Goal: Task Accomplishment & Management: Complete application form

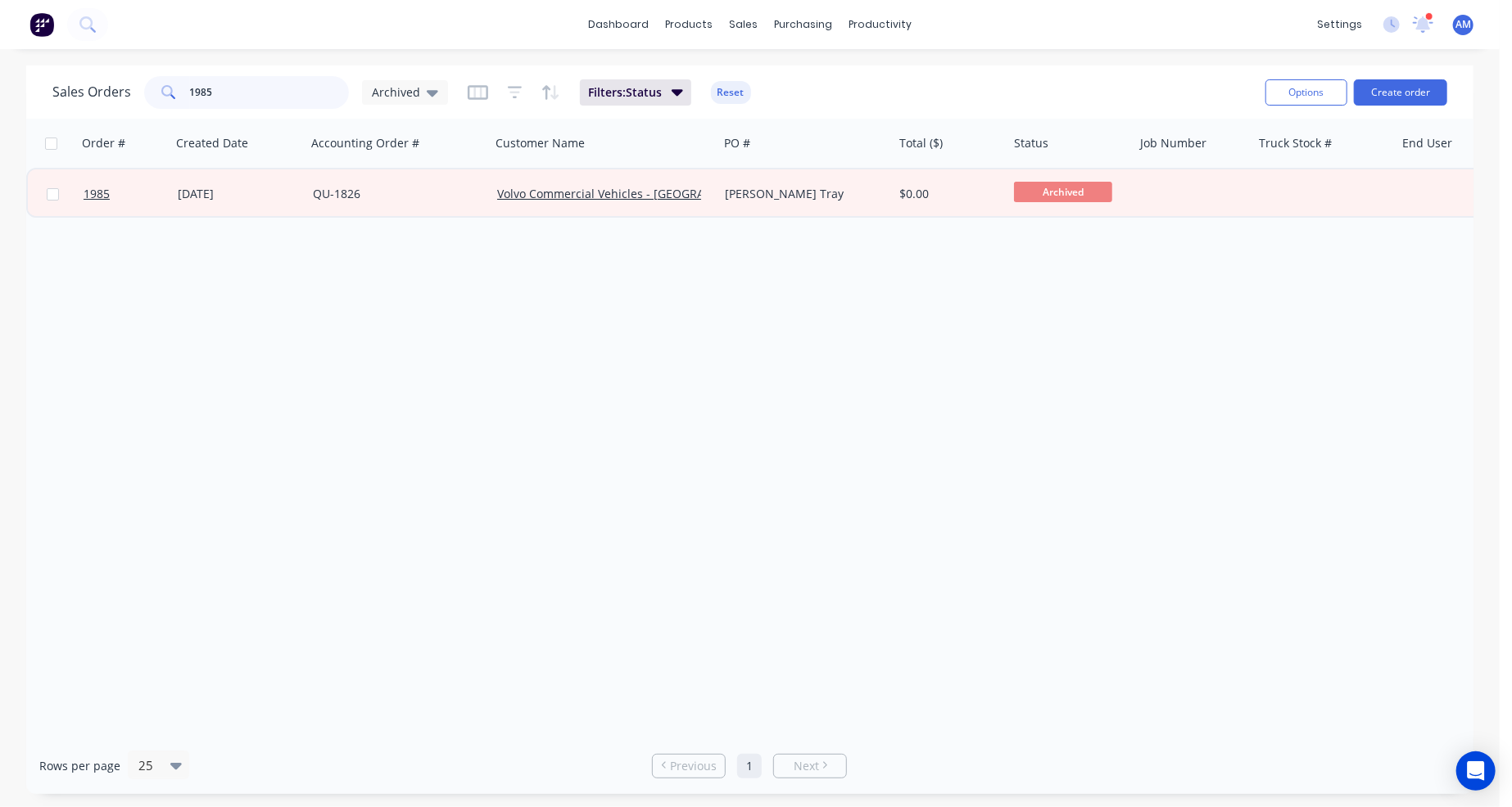
drag, startPoint x: 249, startPoint y: 92, endPoint x: 160, endPoint y: 91, distance: 89.0
click at [160, 91] on div "1985" at bounding box center [246, 92] width 205 height 33
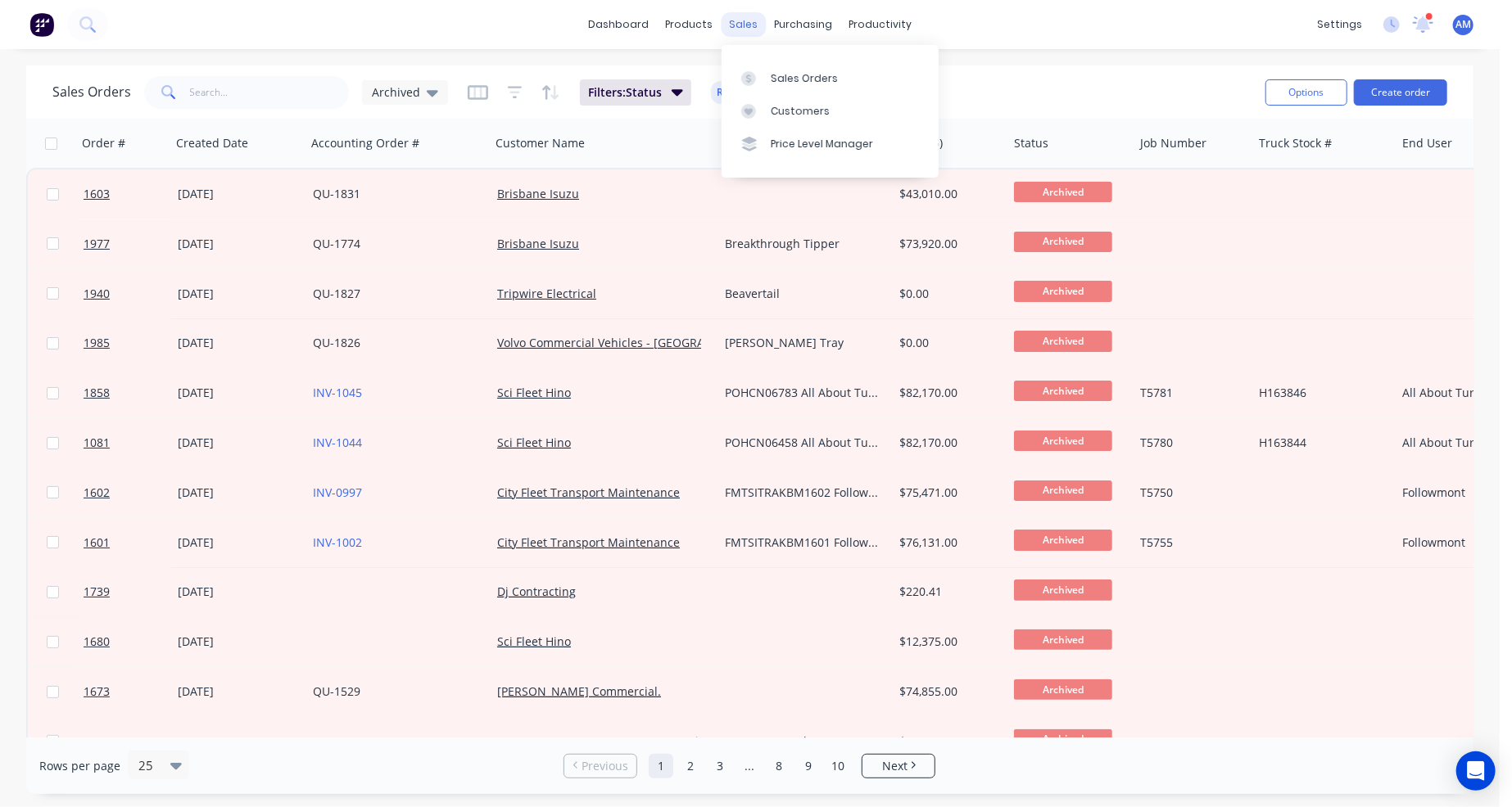
click at [741, 23] on div "sales" at bounding box center [743, 24] width 45 height 24
click at [780, 75] on div "Sales Orders" at bounding box center [805, 79] width 67 height 15
click at [414, 88] on span "Archived" at bounding box center [396, 92] width 49 height 18
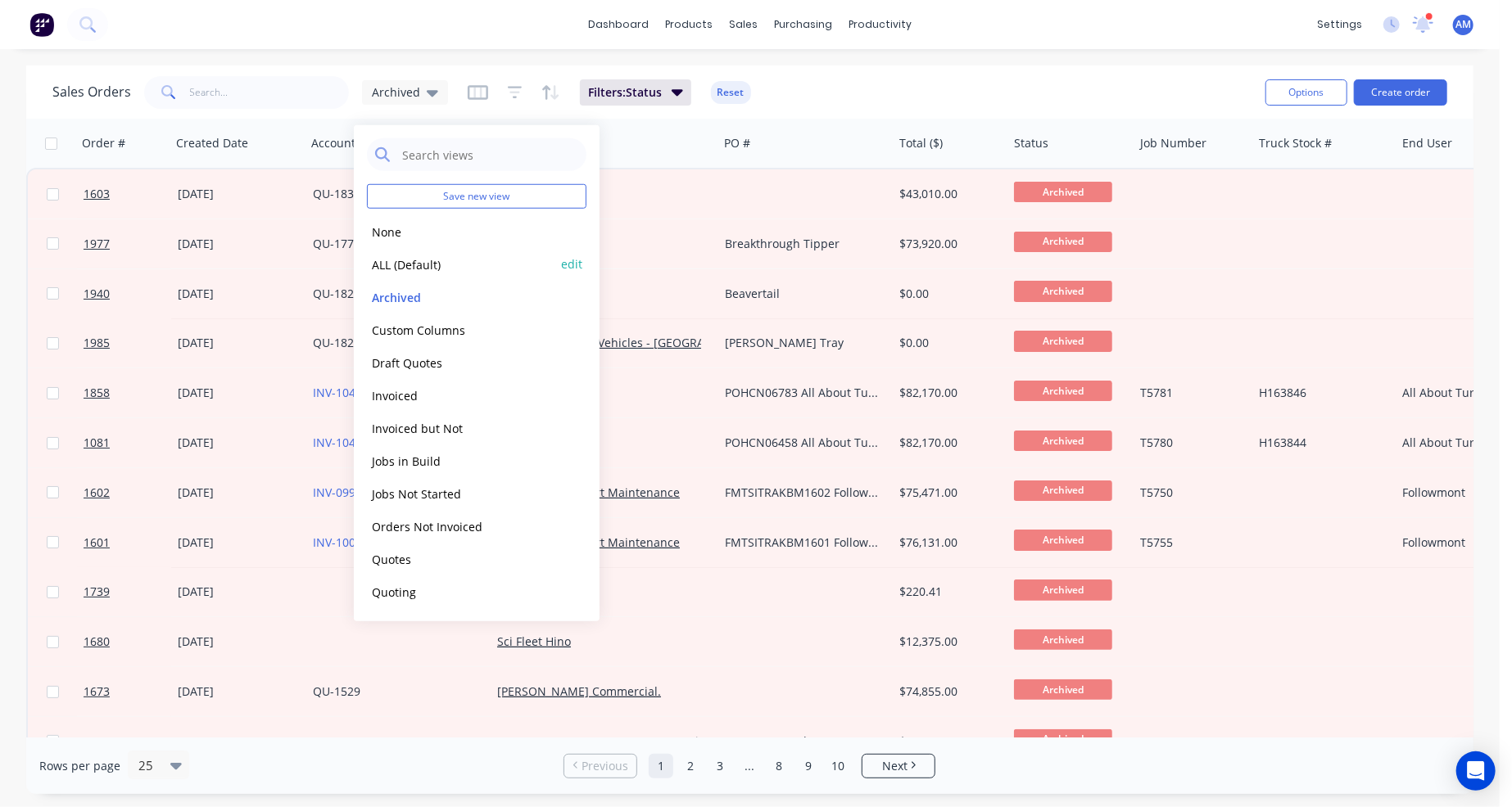
click at [406, 264] on button "ALL (Default)" at bounding box center [460, 264] width 187 height 18
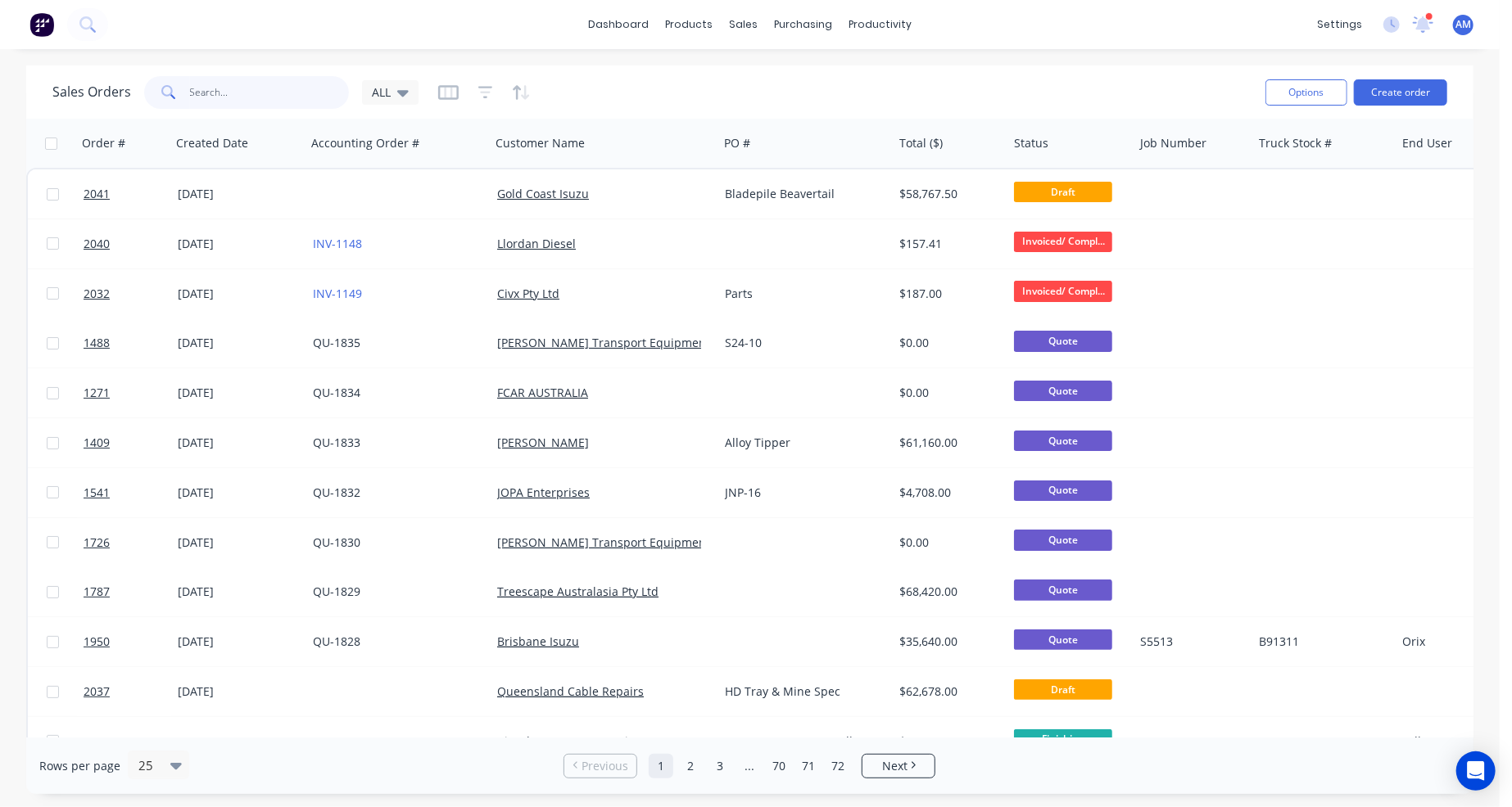
click at [239, 89] on input "text" at bounding box center [270, 92] width 160 height 33
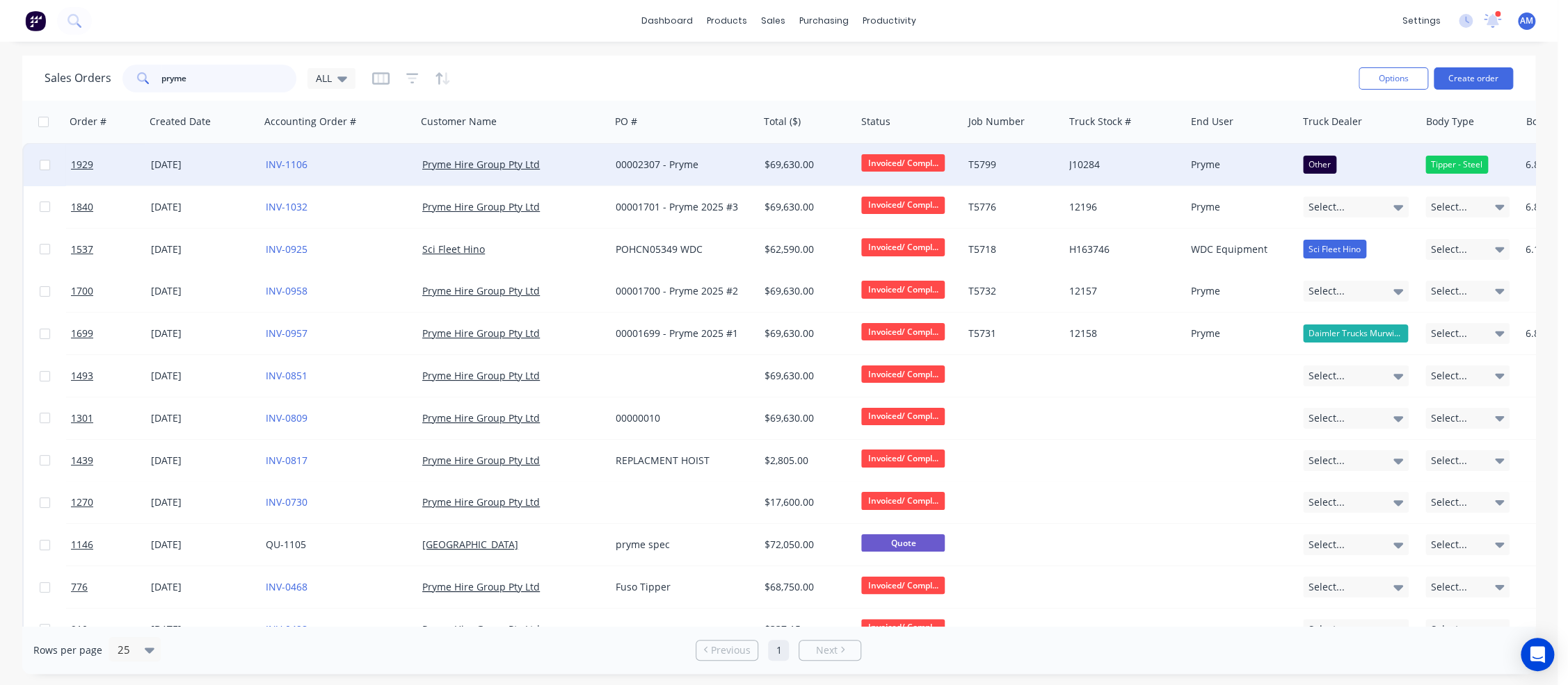
type input "pryme"
click at [698, 166] on div "00002307 - Pryme" at bounding box center [681, 165] width 131 height 14
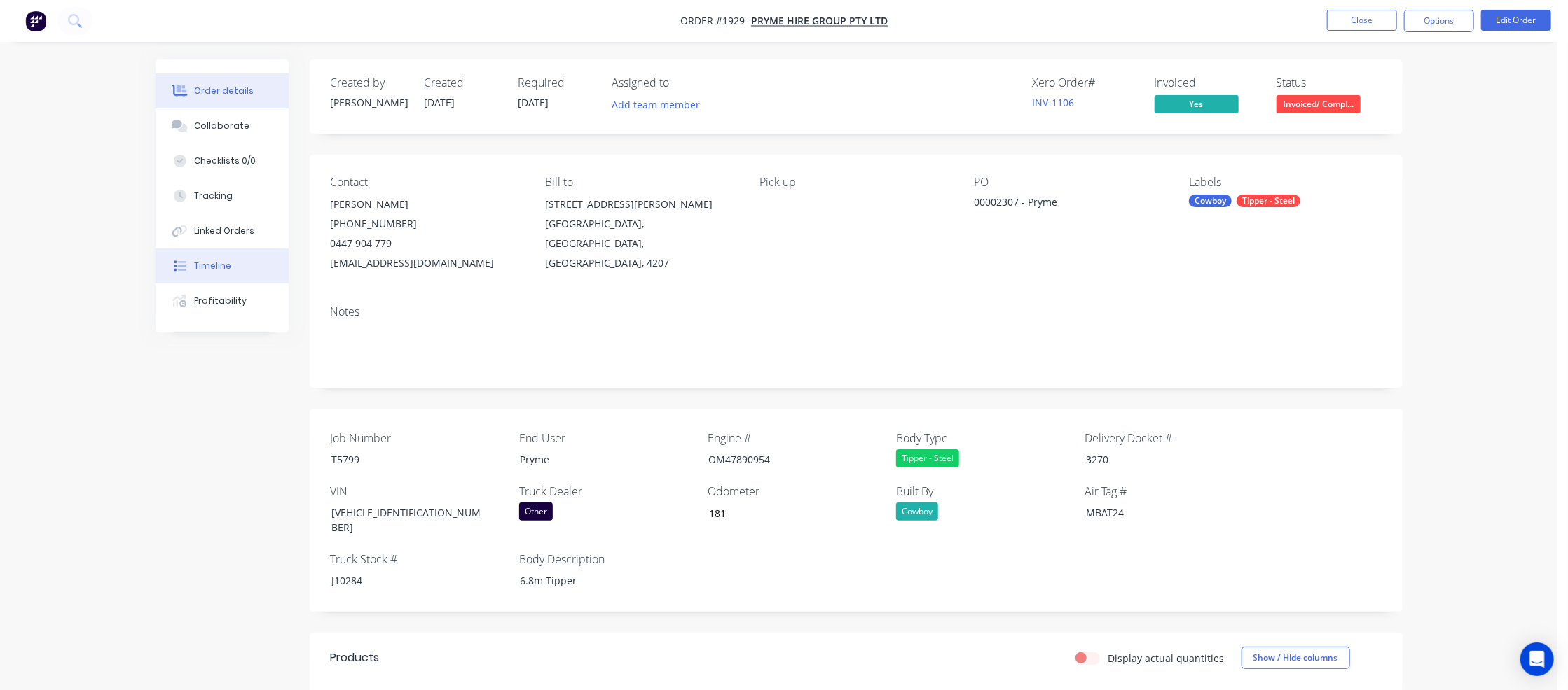
click at [217, 270] on div "Timeline" at bounding box center [213, 267] width 37 height 13
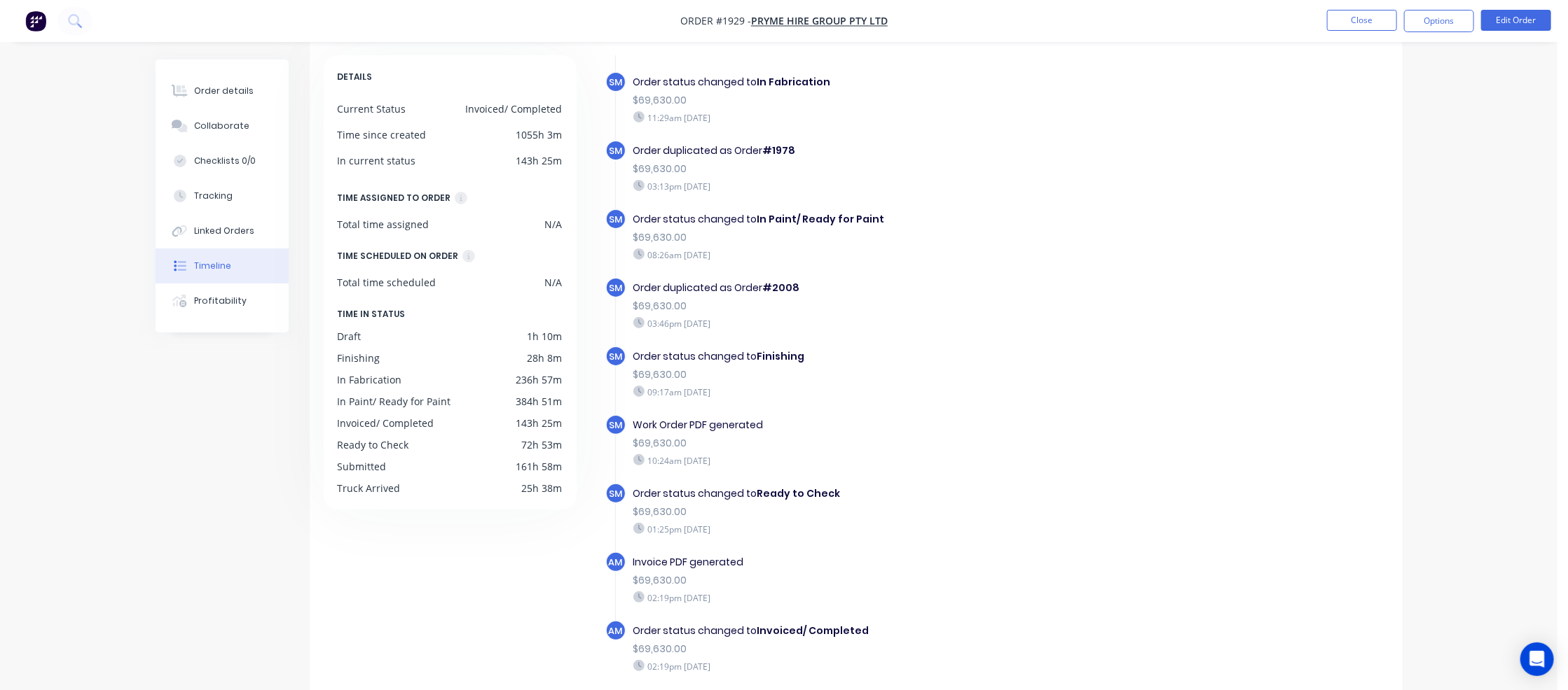
scroll to position [105, 0]
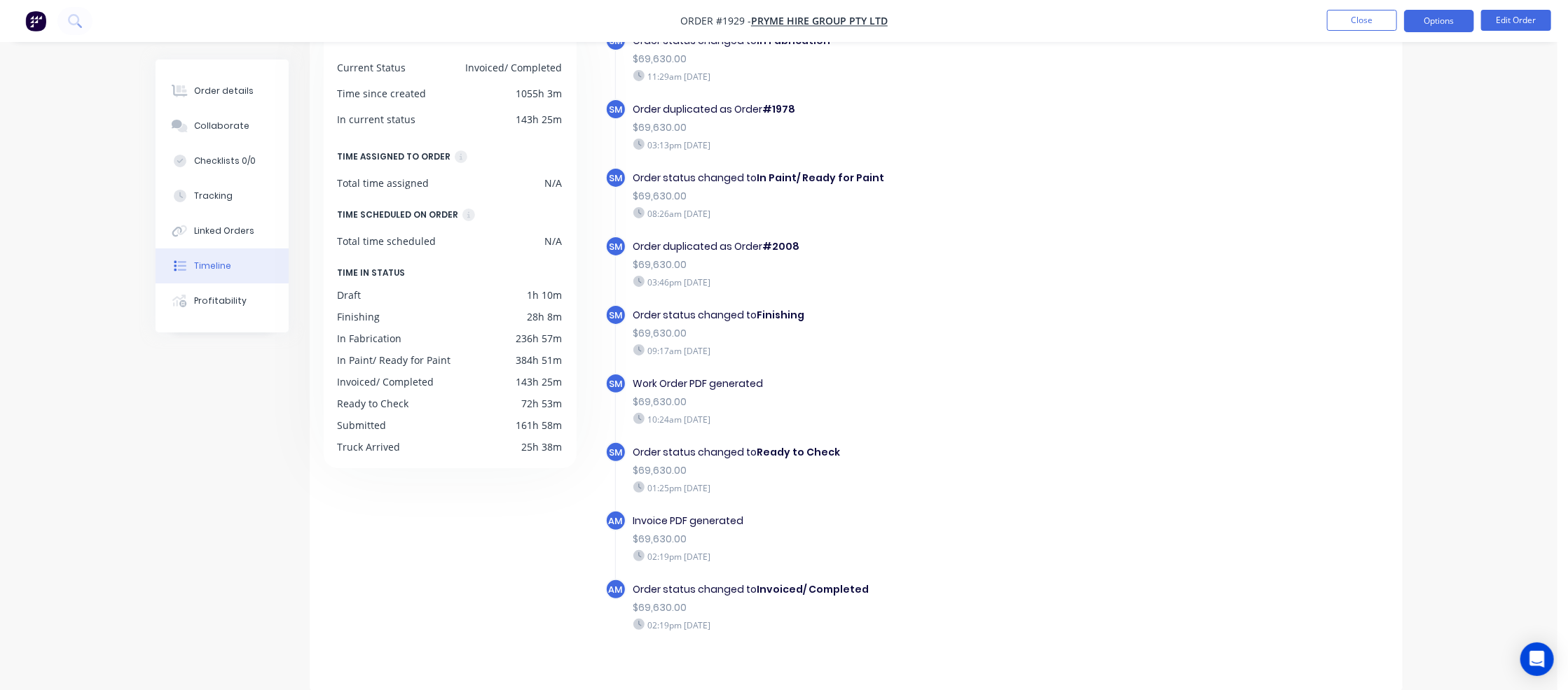
click at [1293, 24] on button "Options" at bounding box center [1439, 21] width 70 height 22
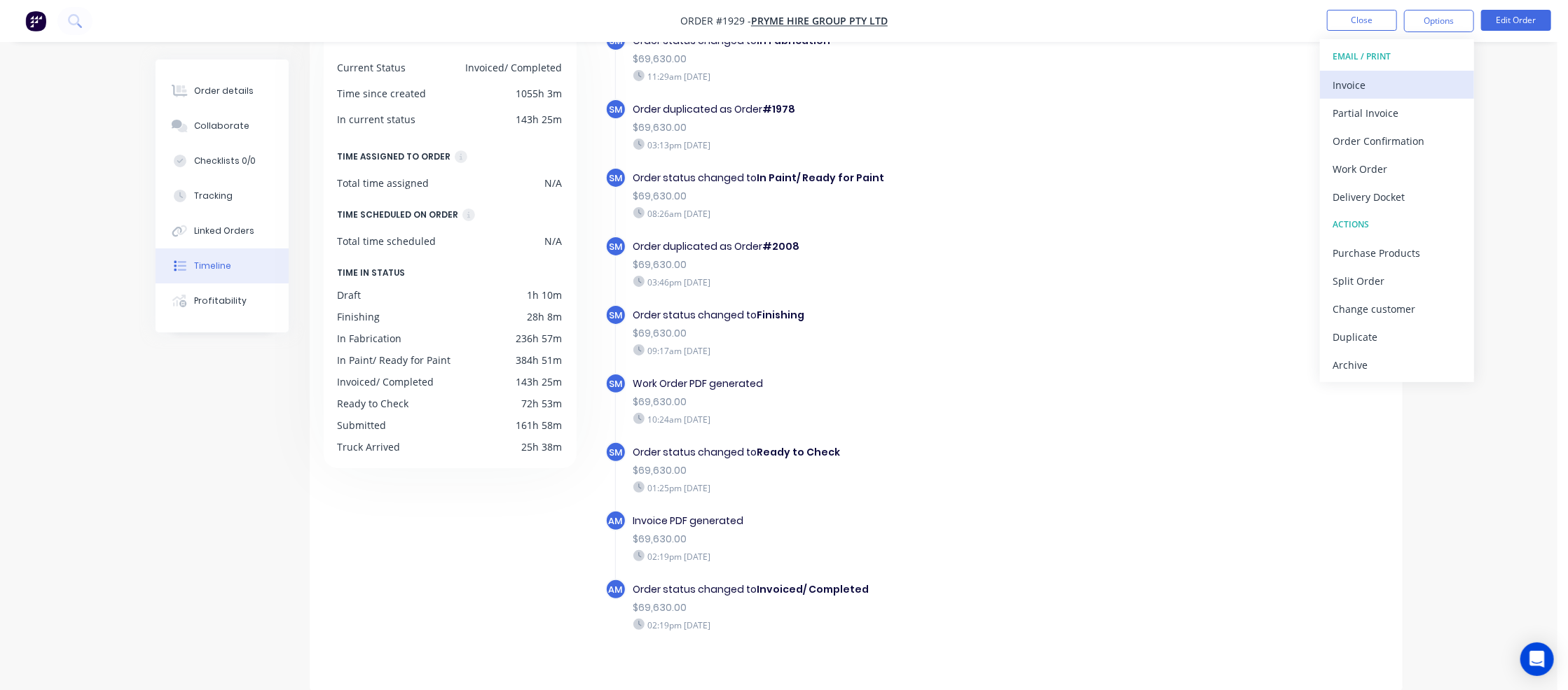
click at [1293, 80] on div "Invoice" at bounding box center [1397, 85] width 129 height 20
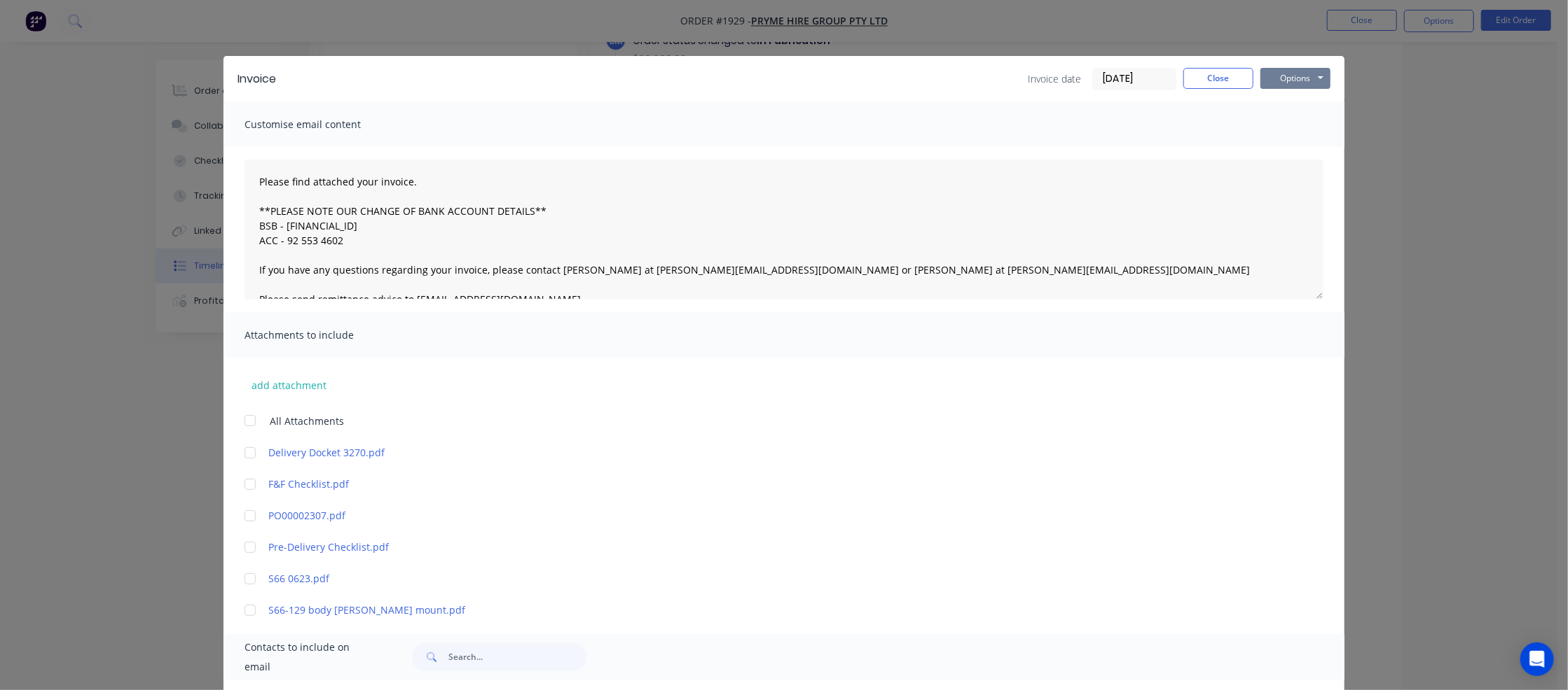
click at [1289, 77] on button "Options" at bounding box center [1296, 78] width 70 height 21
click at [1286, 98] on button "Preview" at bounding box center [1305, 103] width 90 height 23
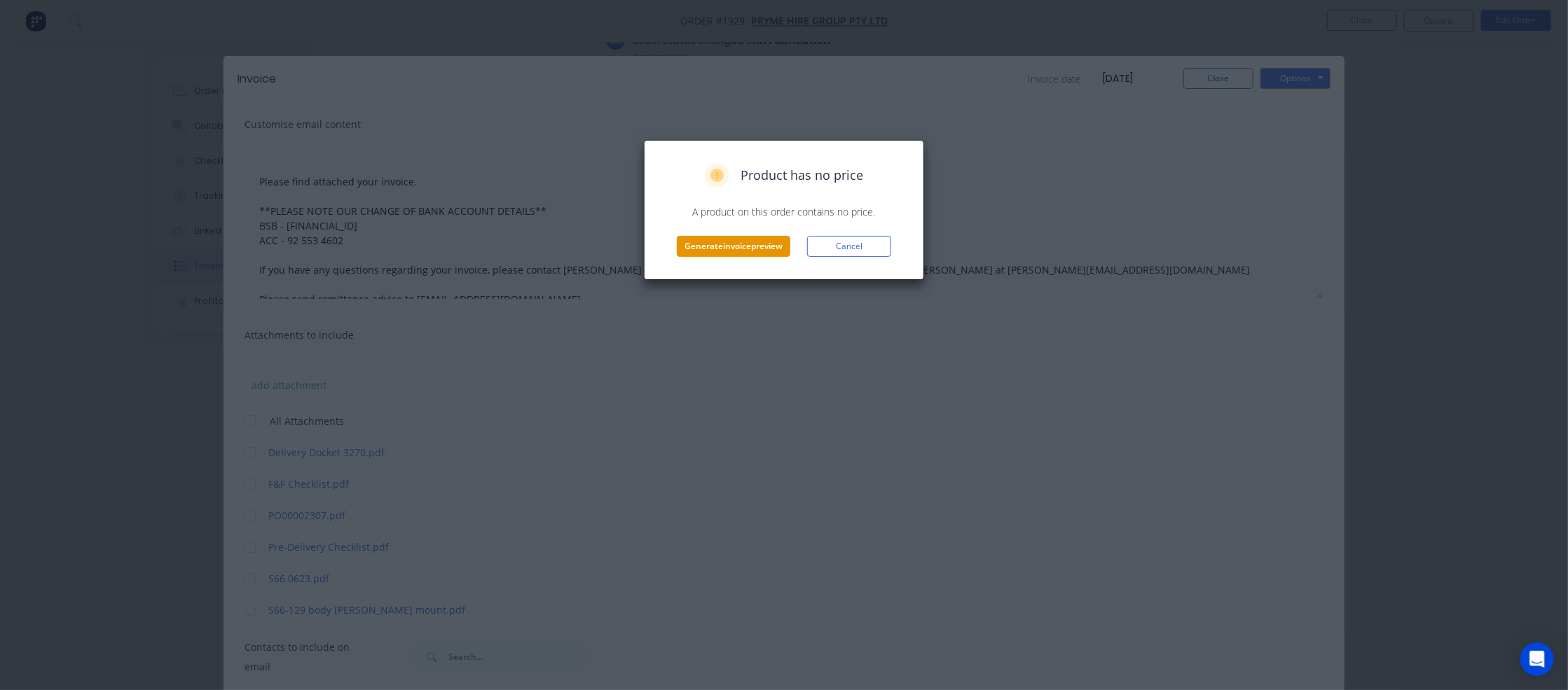
click at [758, 243] on button "Generate invoice preview" at bounding box center [733, 246] width 113 height 21
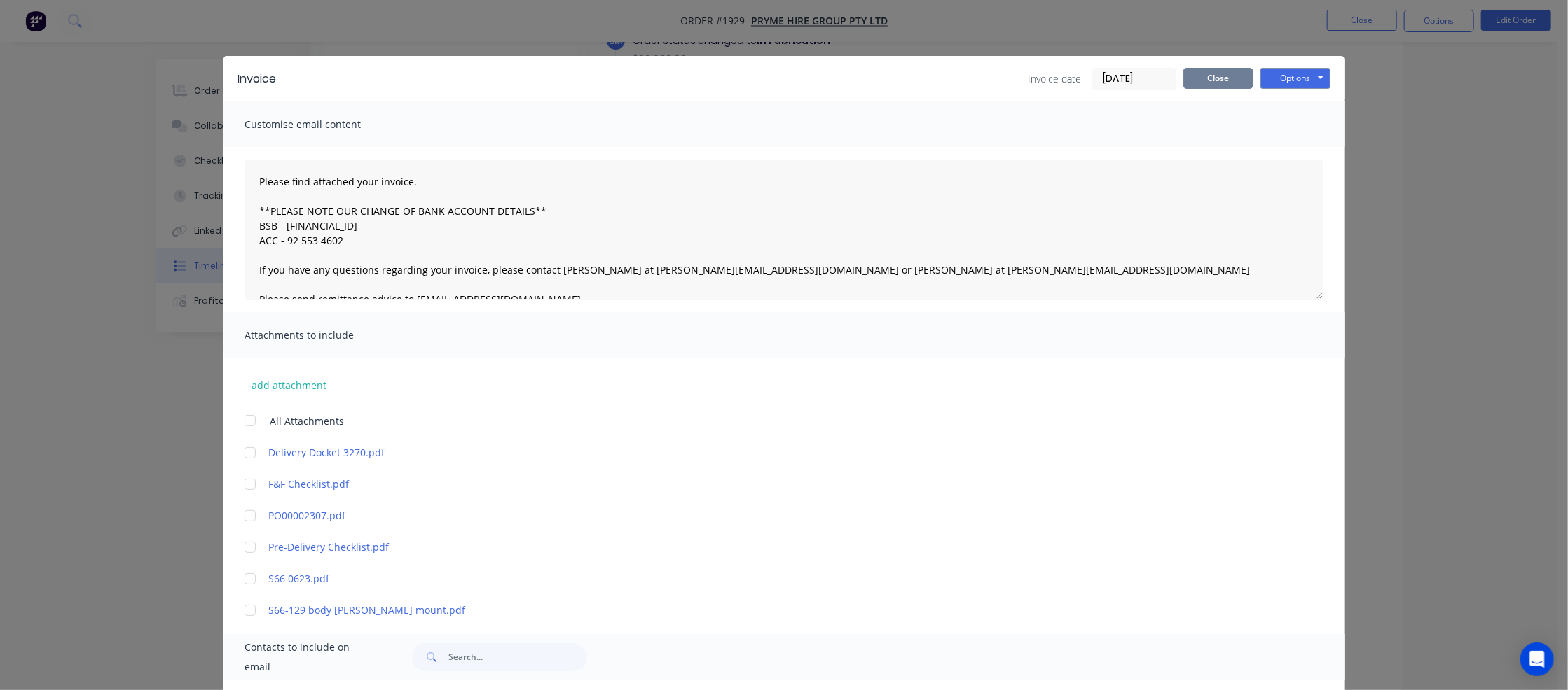
click at [1217, 81] on button "Close" at bounding box center [1218, 78] width 70 height 21
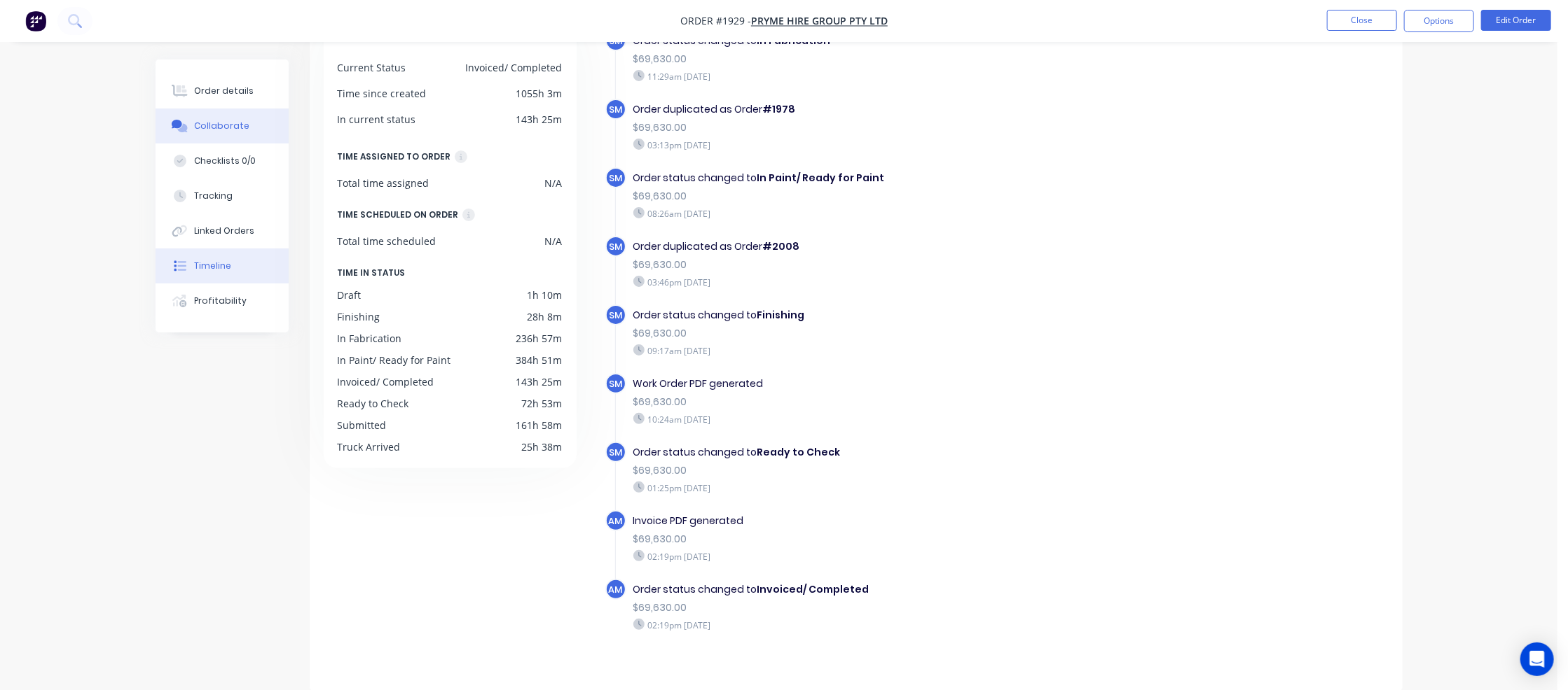
click at [237, 125] on div "Collaborate" at bounding box center [222, 126] width 55 height 13
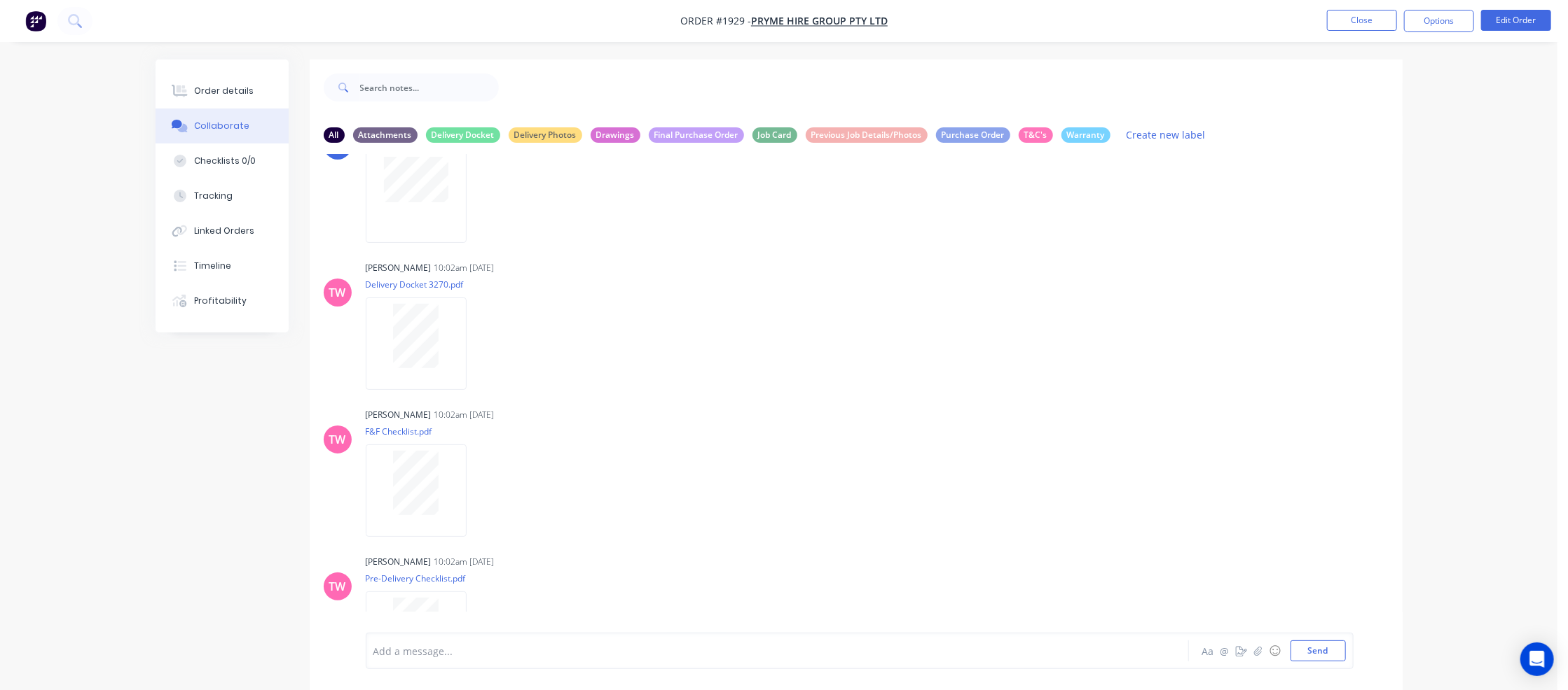
scroll to position [415, 0]
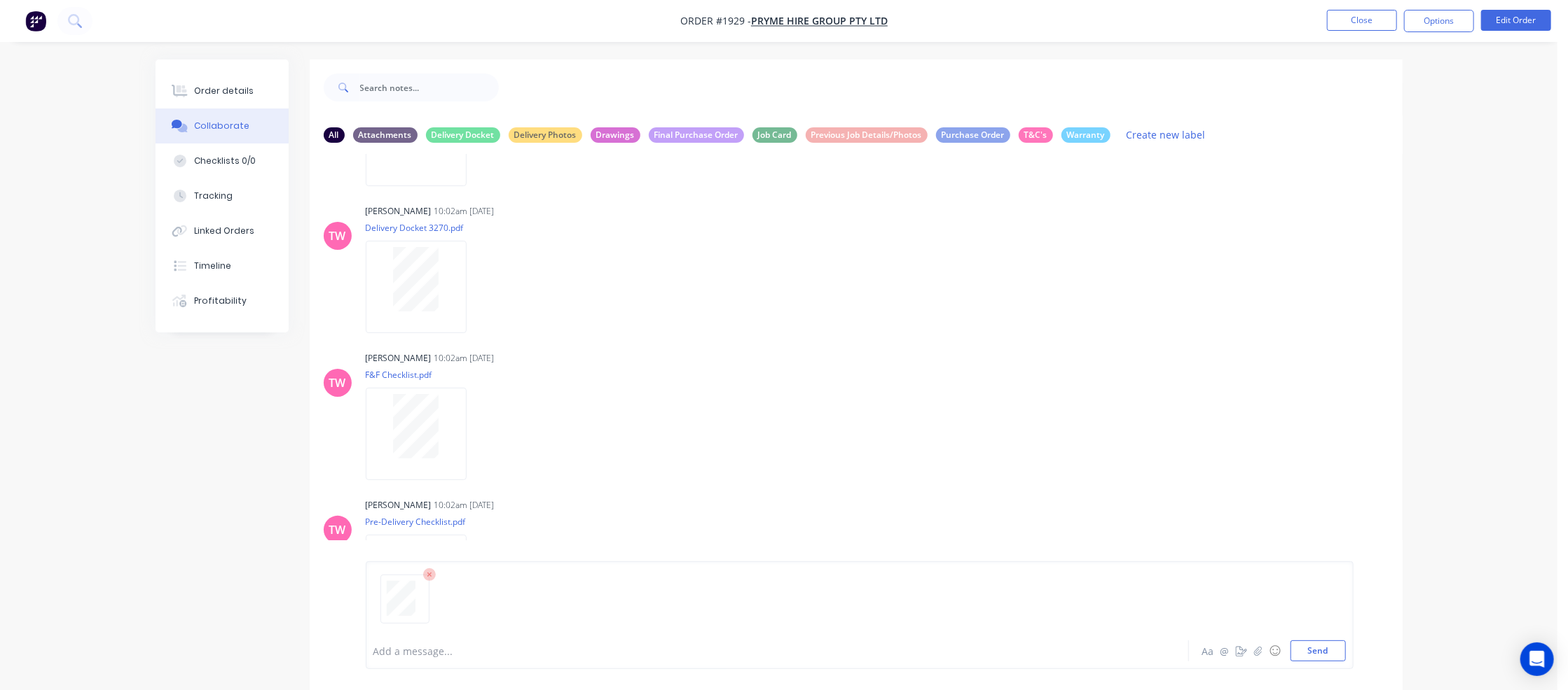
click at [399, 651] on div at bounding box center [738, 651] width 728 height 15
click at [1293, 645] on button "Send" at bounding box center [1318, 651] width 55 height 21
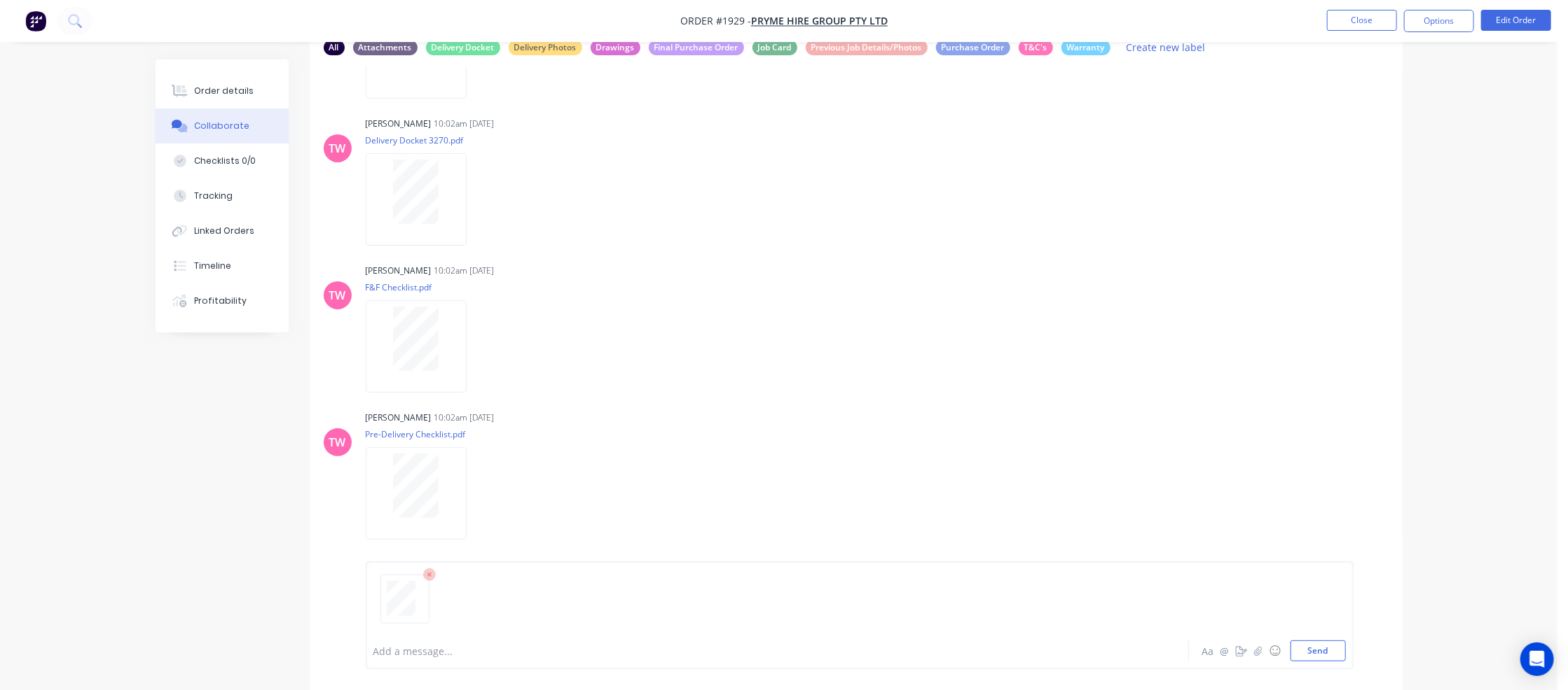
scroll to position [92, 0]
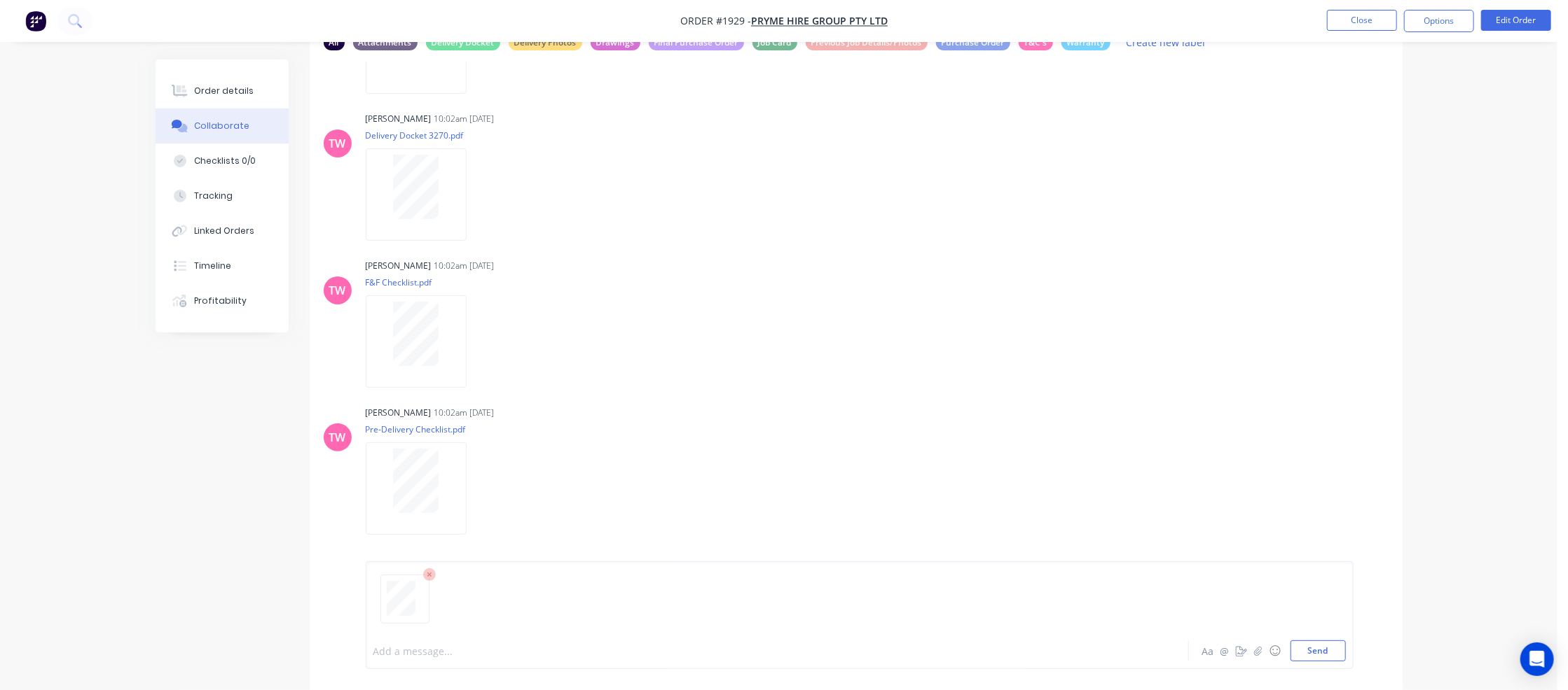
click at [407, 653] on div at bounding box center [738, 651] width 728 height 15
click at [1293, 655] on button "Send" at bounding box center [1318, 651] width 55 height 21
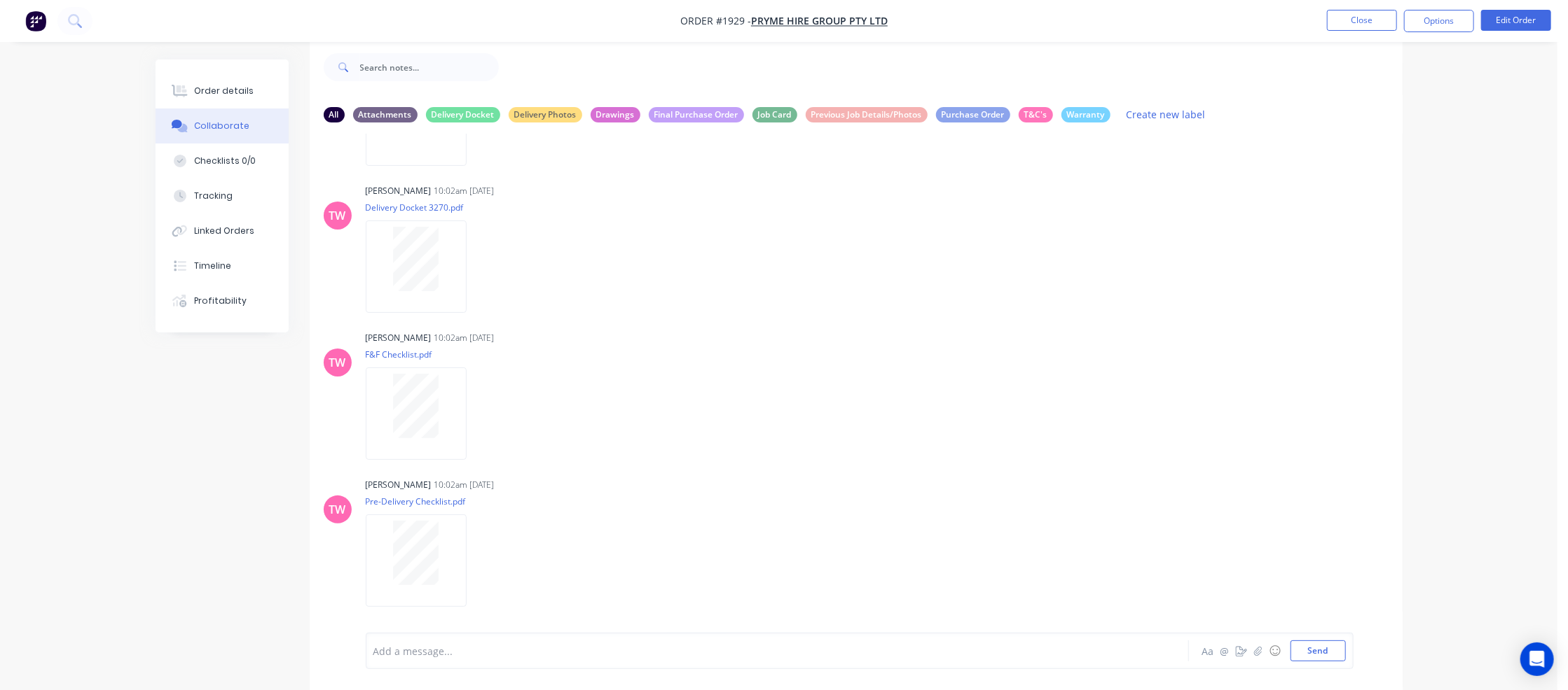
scroll to position [632, 0]
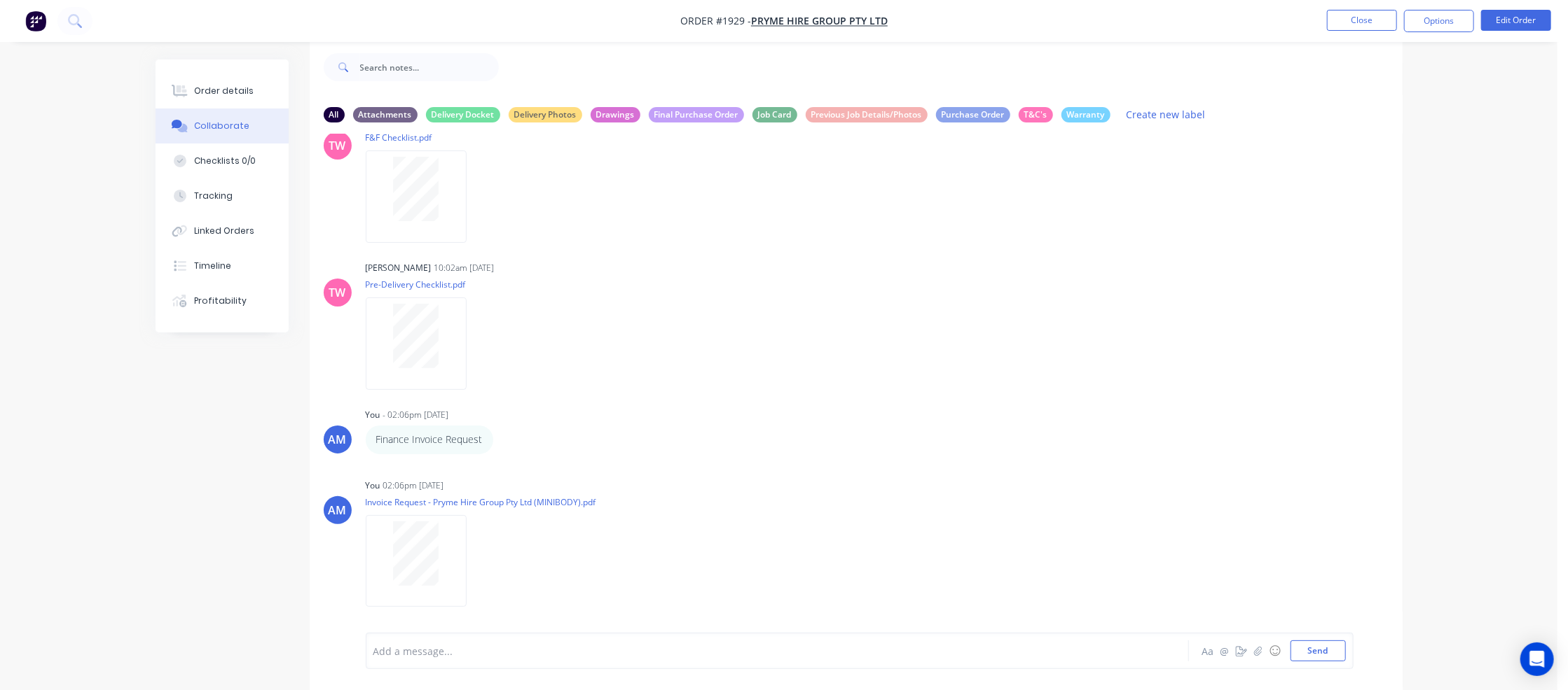
click at [904, 248] on div "[PERSON_NAME] 10:02am [DATE] Delivery Docket 3270.pdf Labels Download Delete [P…" at bounding box center [856, 173] width 1093 height 420
click at [768, 198] on div "[PERSON_NAME] 10:02am [DATE] F&F Checklist.pdf Labels Download Delete" at bounding box center [584, 173] width 438 height 126
click at [222, 264] on div "Timeline" at bounding box center [213, 267] width 37 height 13
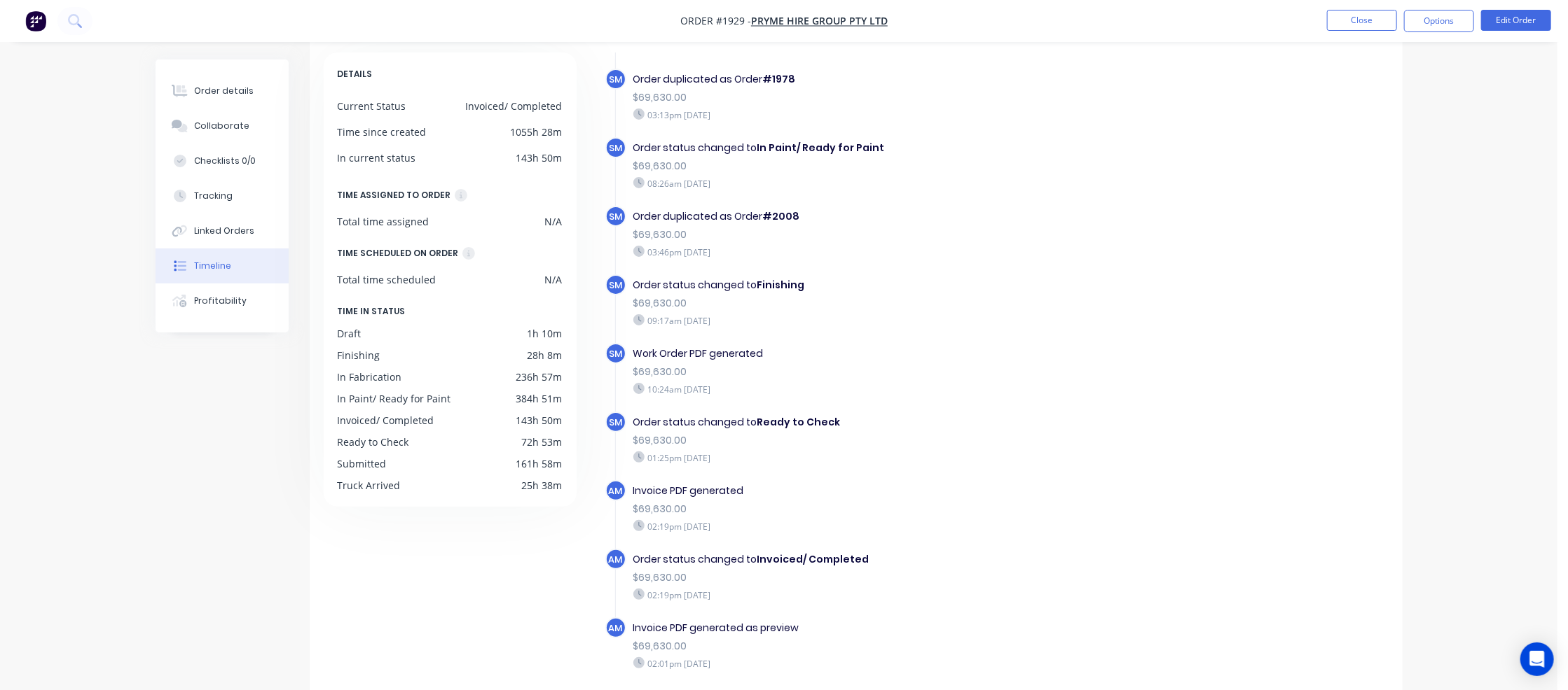
scroll to position [90, 0]
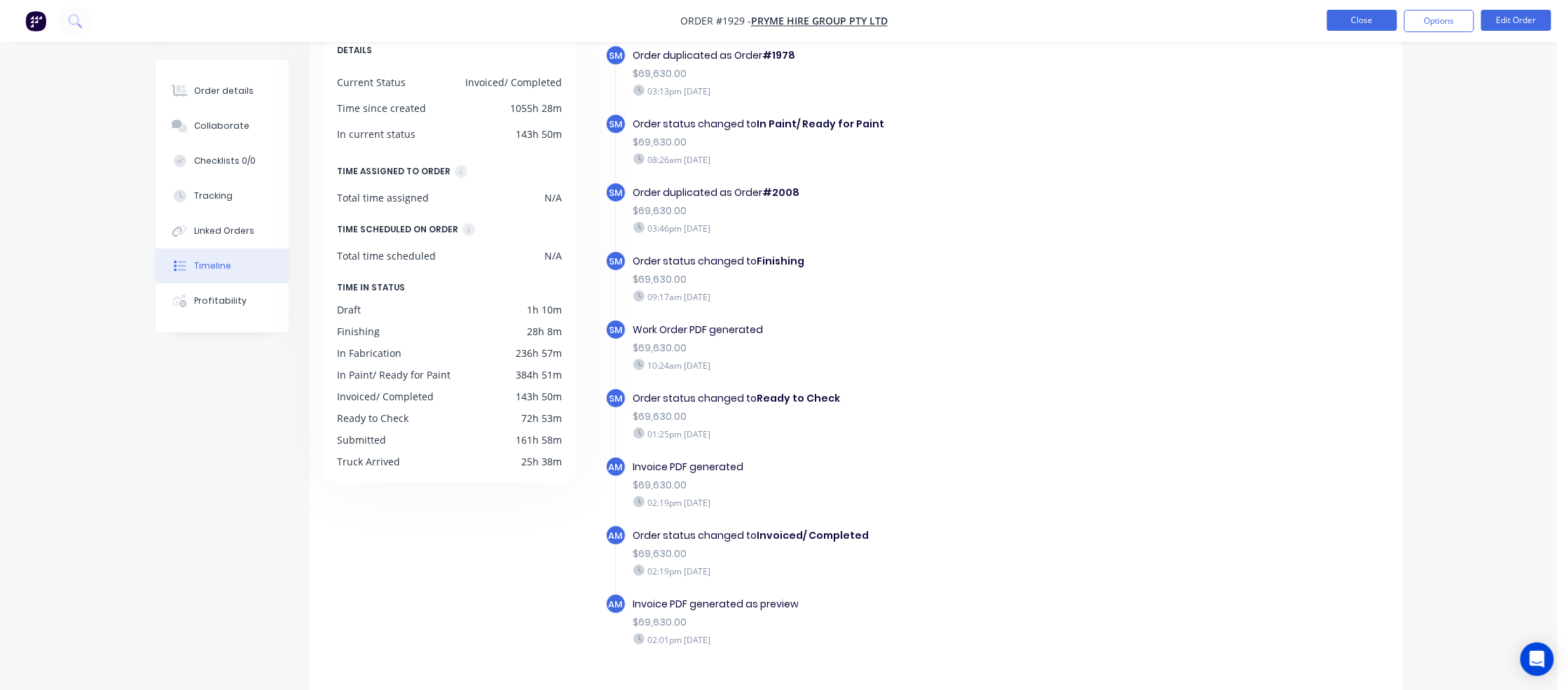
click at [1293, 24] on button "Close" at bounding box center [1362, 20] width 70 height 21
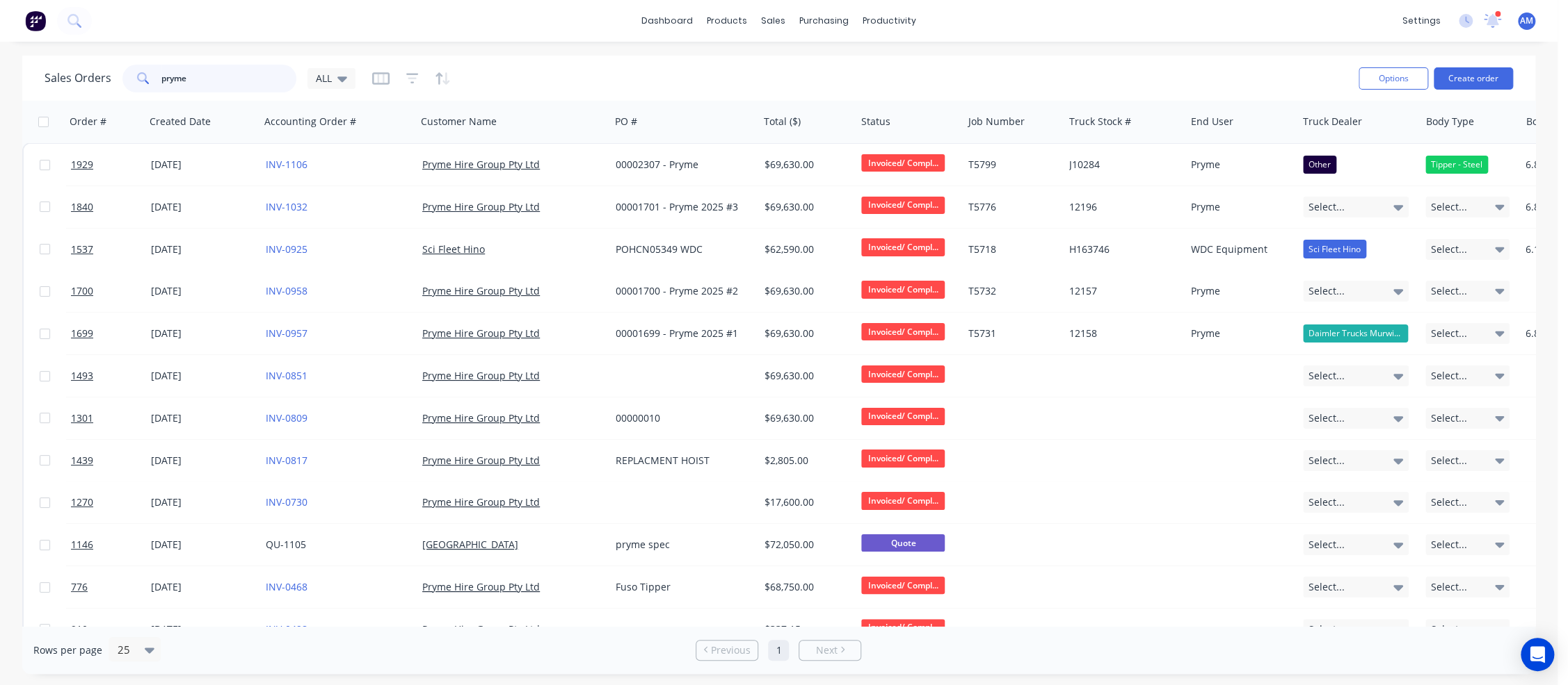
drag, startPoint x: 200, startPoint y: 76, endPoint x: 133, endPoint y: 79, distance: 67.1
click at [133, 79] on div "pryme" at bounding box center [209, 78] width 174 height 28
click at [1283, 75] on button "Create order" at bounding box center [1473, 78] width 79 height 22
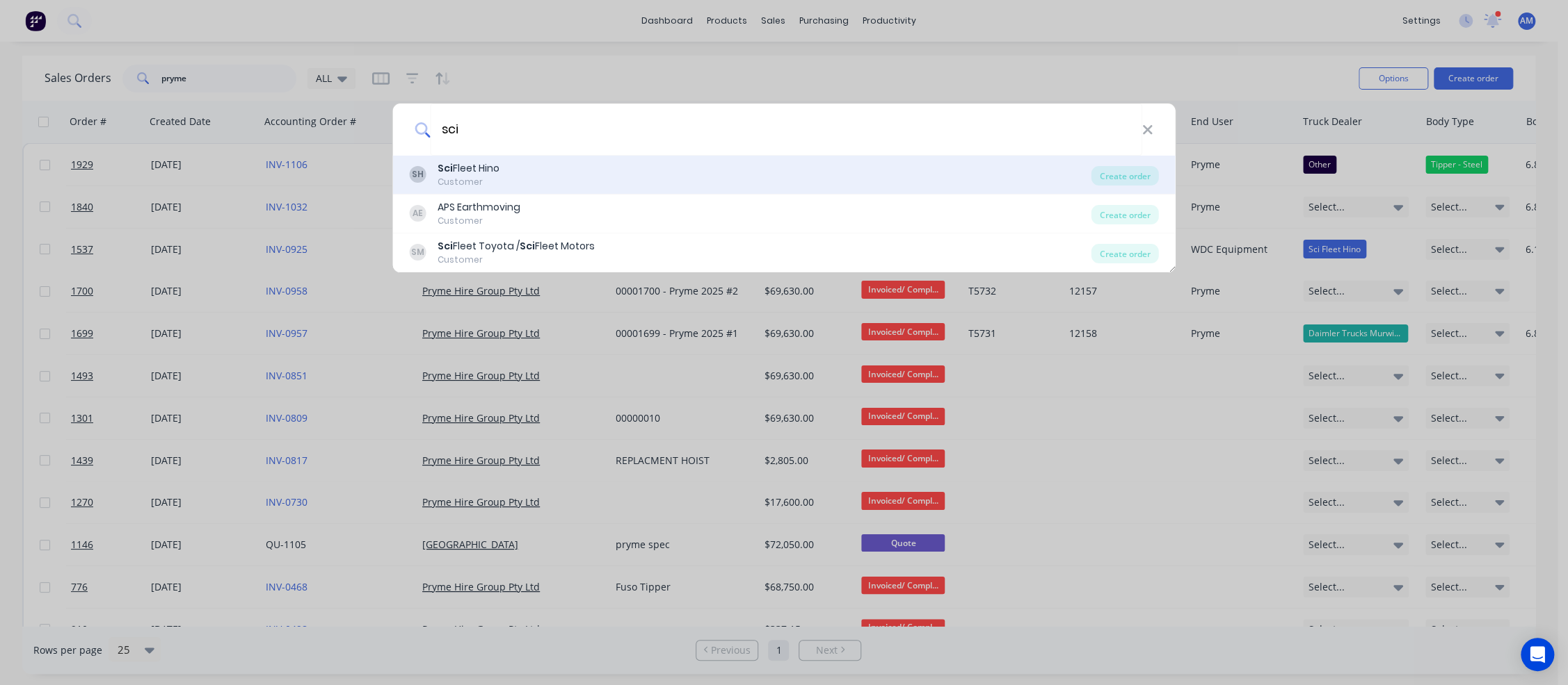
type input "sci"
click at [491, 169] on div "Sci Fleet Hino" at bounding box center [468, 169] width 62 height 15
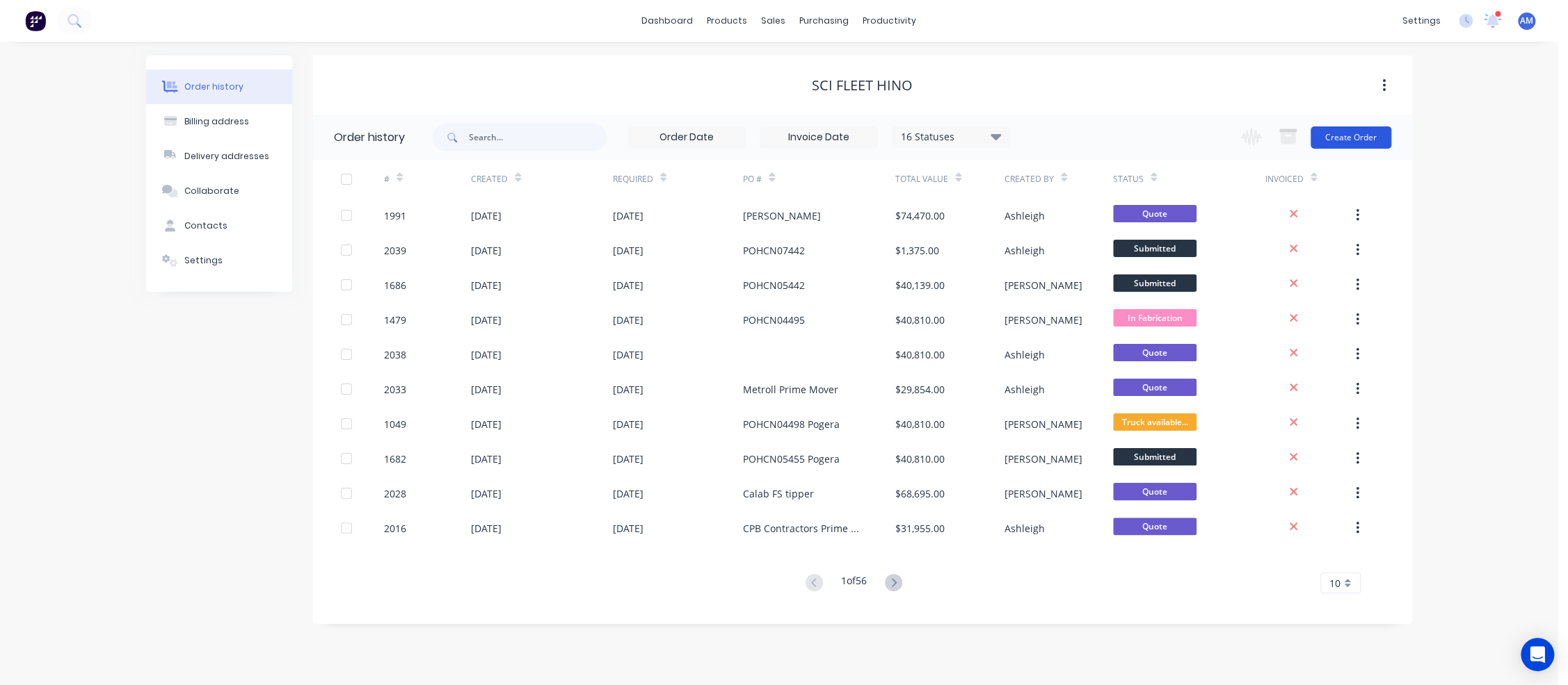
click at [1283, 138] on button "Create Order" at bounding box center [1350, 137] width 80 height 22
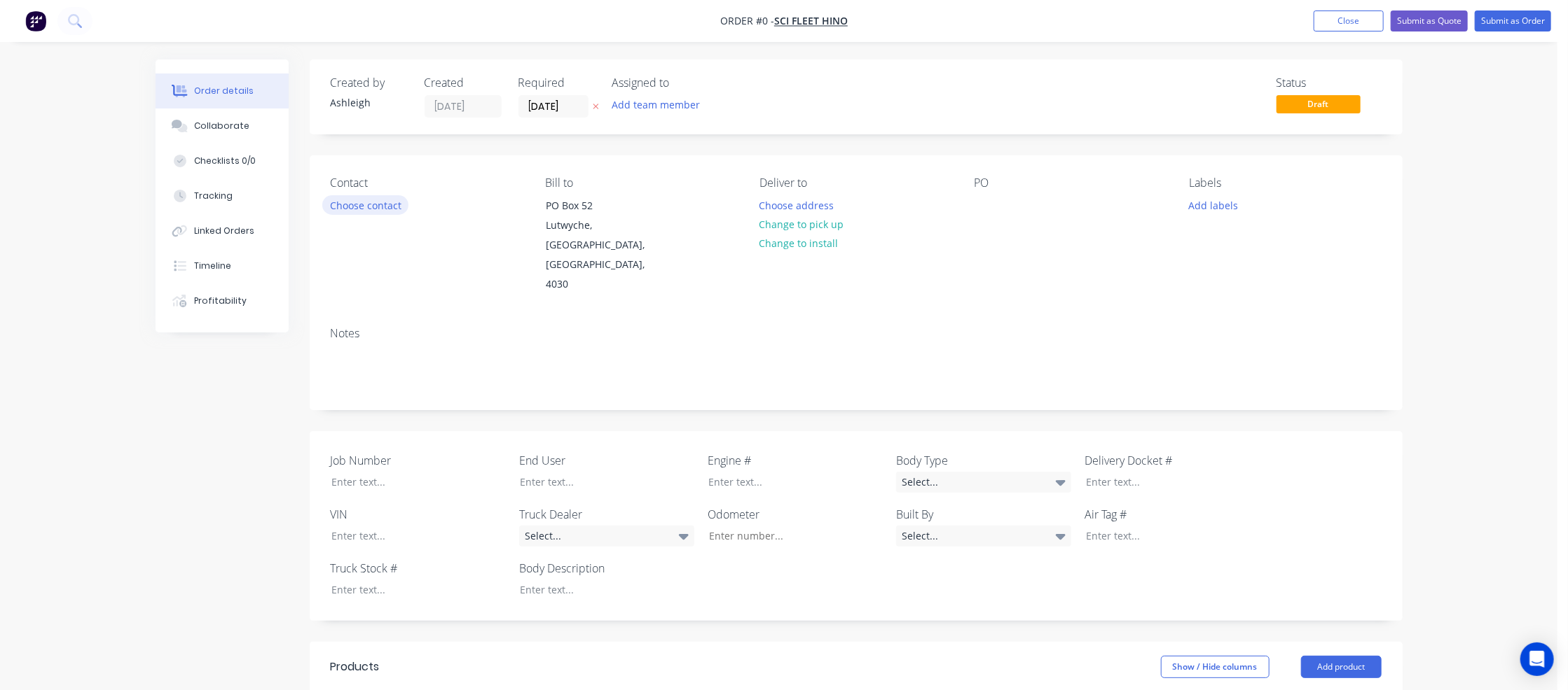
click at [348, 203] on button "Choose contact" at bounding box center [365, 205] width 86 height 19
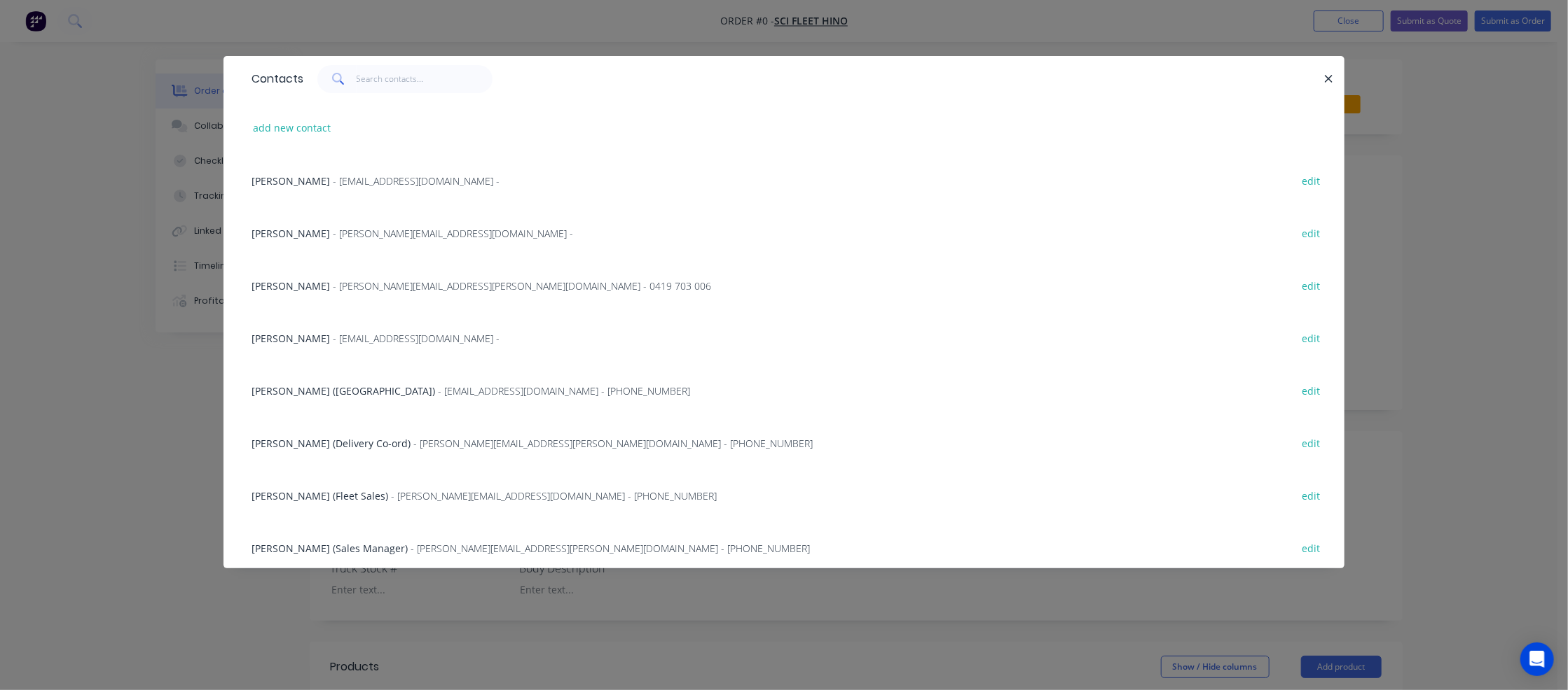
click at [333, 182] on span "- [EMAIL_ADDRESS][DOMAIN_NAME] -" at bounding box center [416, 181] width 167 height 14
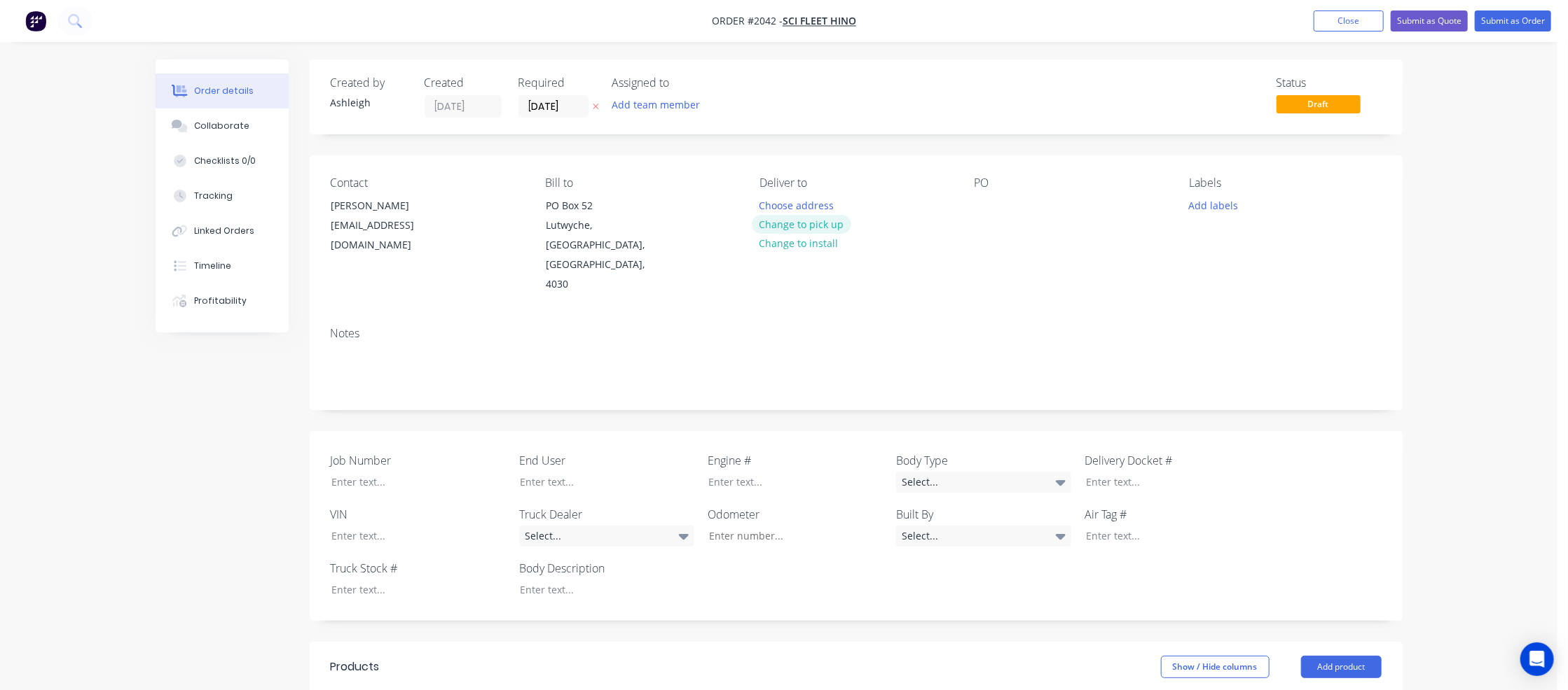
click at [806, 226] on button "Change to pick up" at bounding box center [802, 224] width 100 height 19
click at [978, 214] on div at bounding box center [985, 206] width 22 height 20
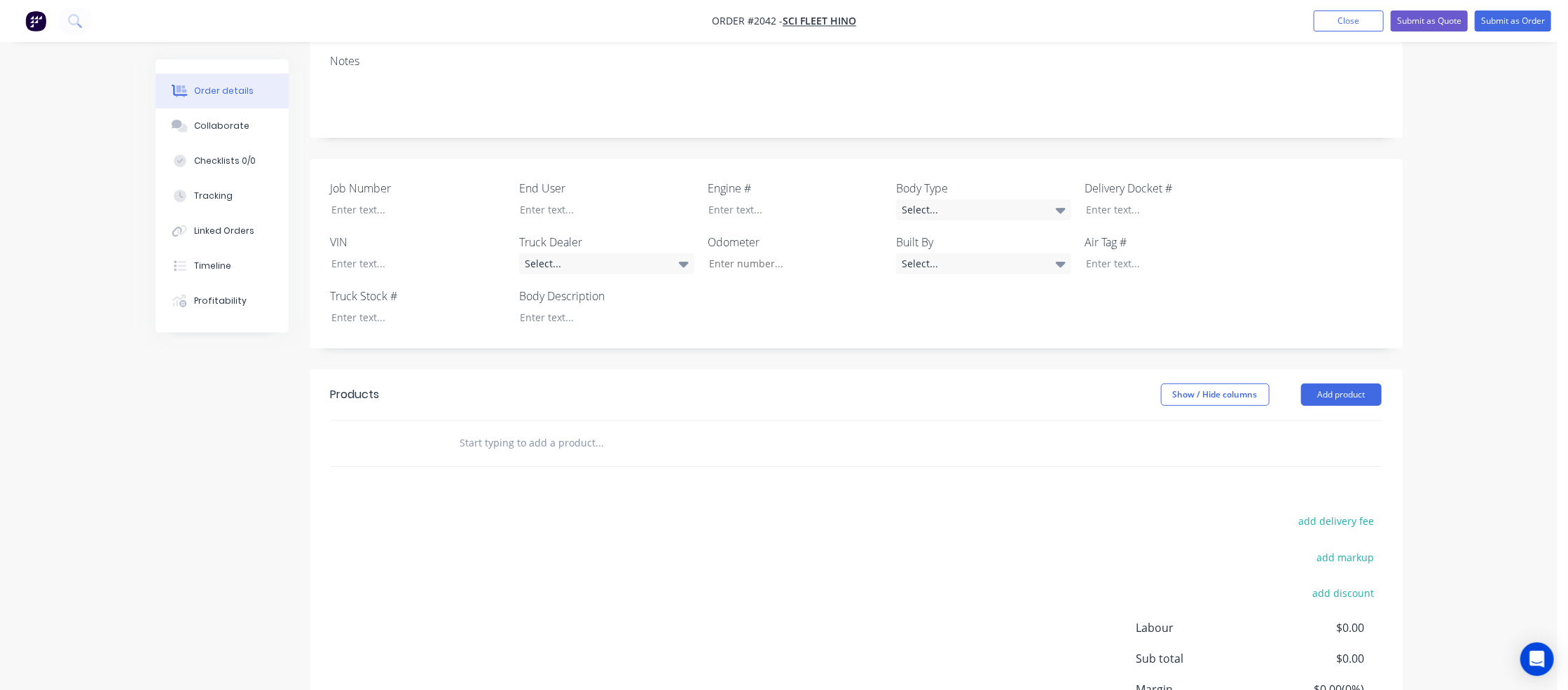
scroll to position [350, 0]
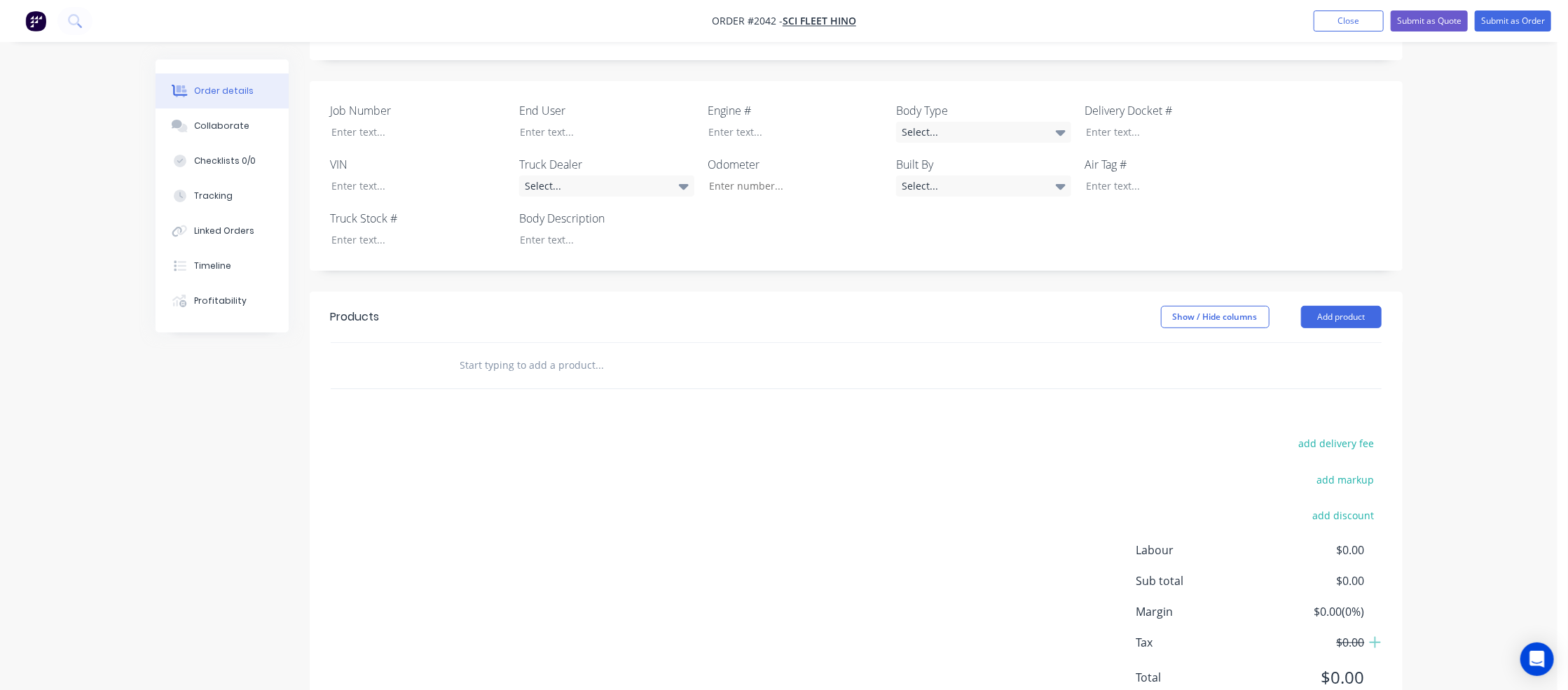
click at [534, 352] on input "text" at bounding box center [599, 365] width 280 height 28
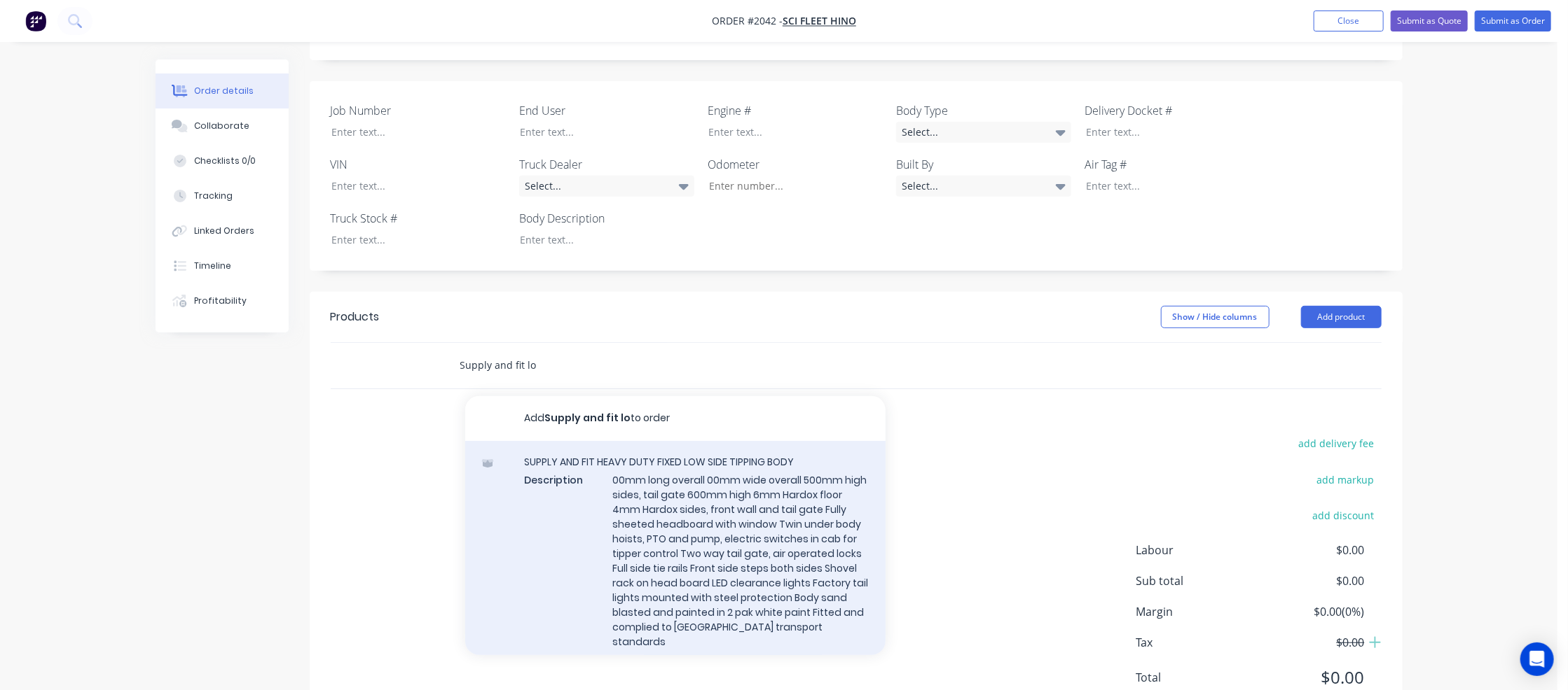
type input "Supply and fit lo"
click at [665, 445] on div "SUPPLY AND FIT HEAVY DUTY FIXED LOW SIDE TIPPING BODY Description 00mm long ove…" at bounding box center [675, 560] width 420 height 239
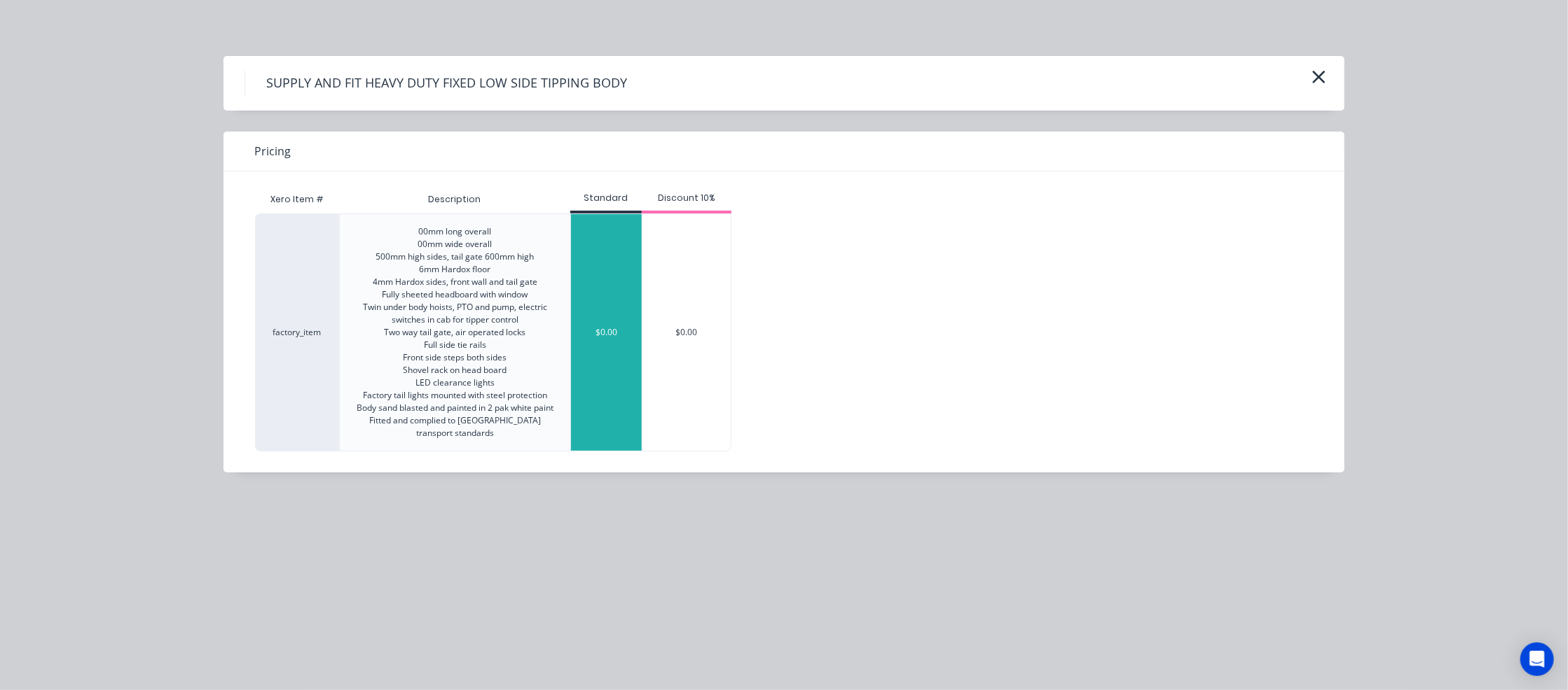
click at [615, 362] on div "$0.00" at bounding box center [606, 332] width 71 height 236
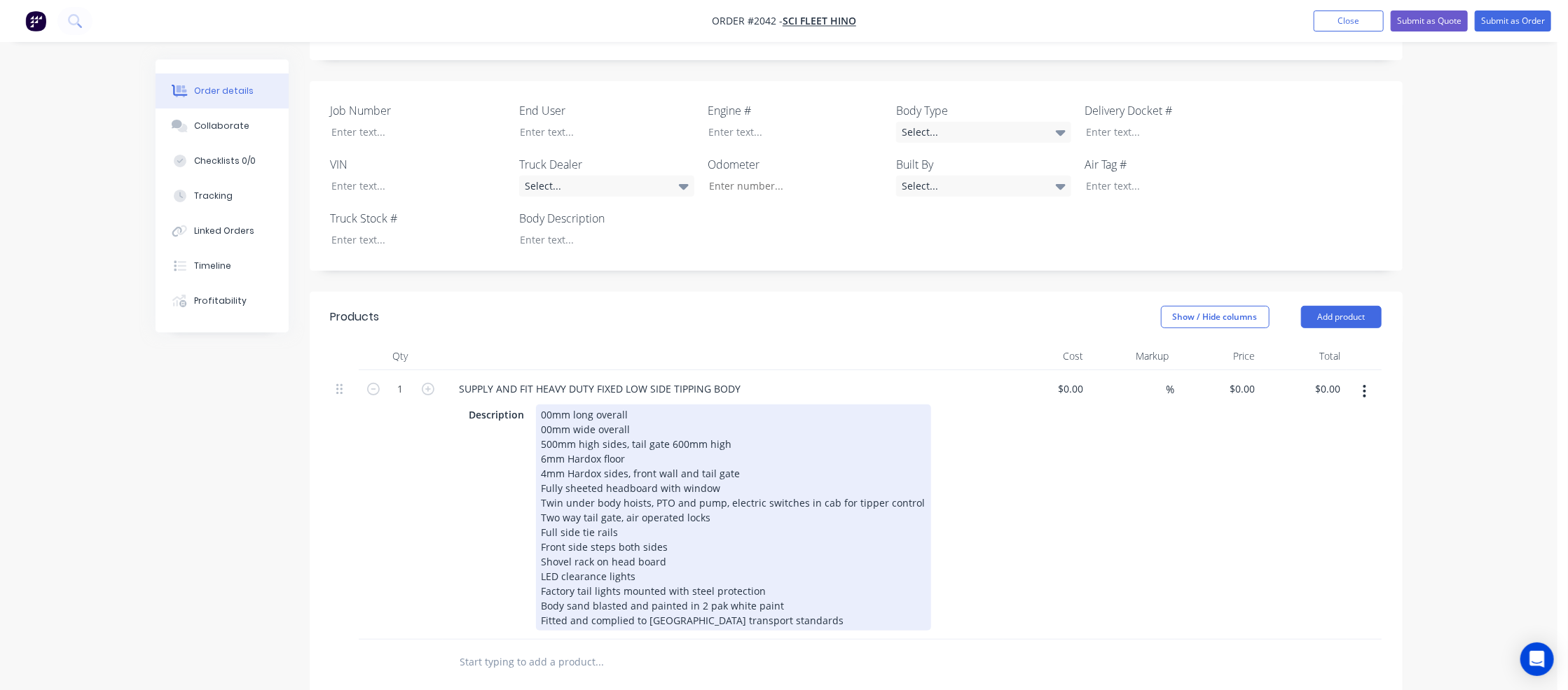
click at [541, 405] on div "00mm long overall 00mm wide overall 500mm high sides, tail gate 600mm high 6mm …" at bounding box center [733, 518] width 395 height 226
click at [541, 405] on div "4500mm long overall 00mm wide overall 500mm high sides, tail gate 600mm high 6m…" at bounding box center [733, 518] width 395 height 226
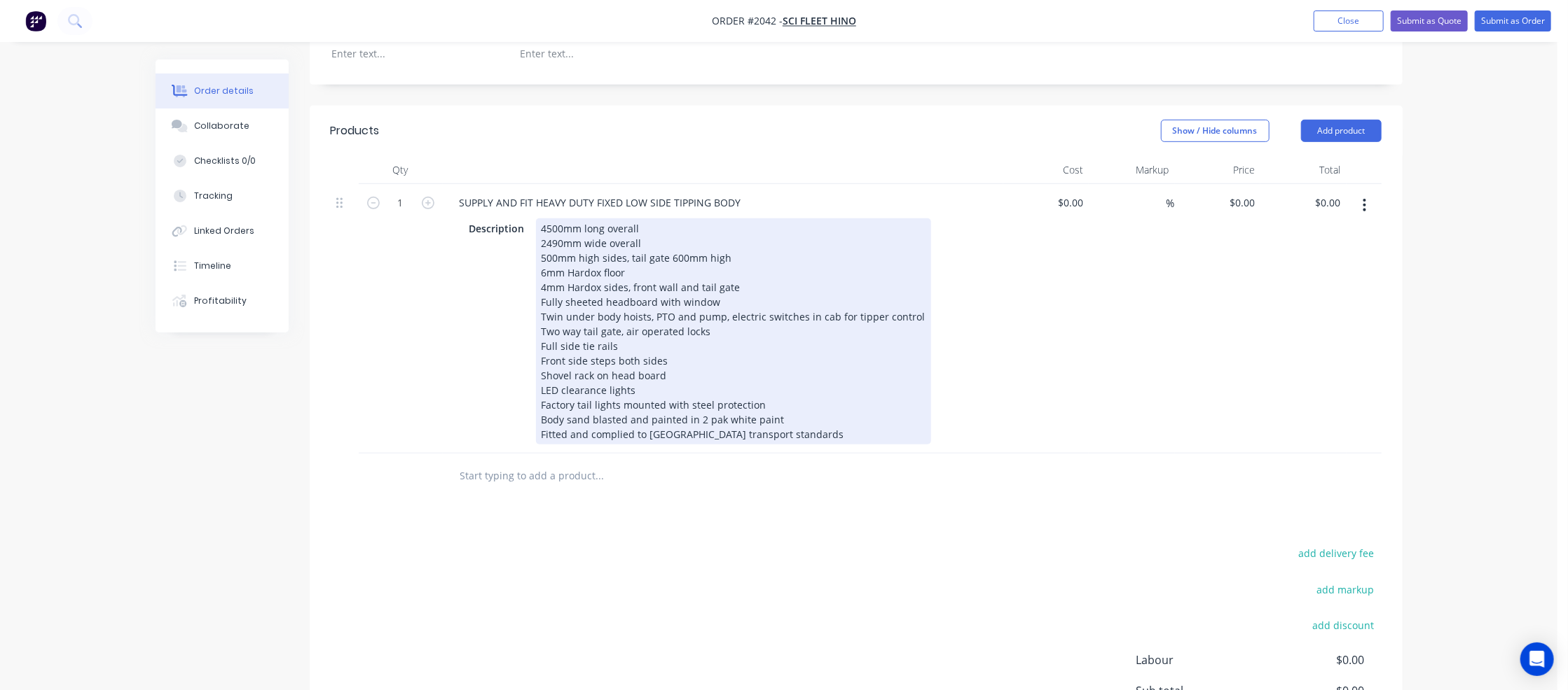
scroll to position [560, 0]
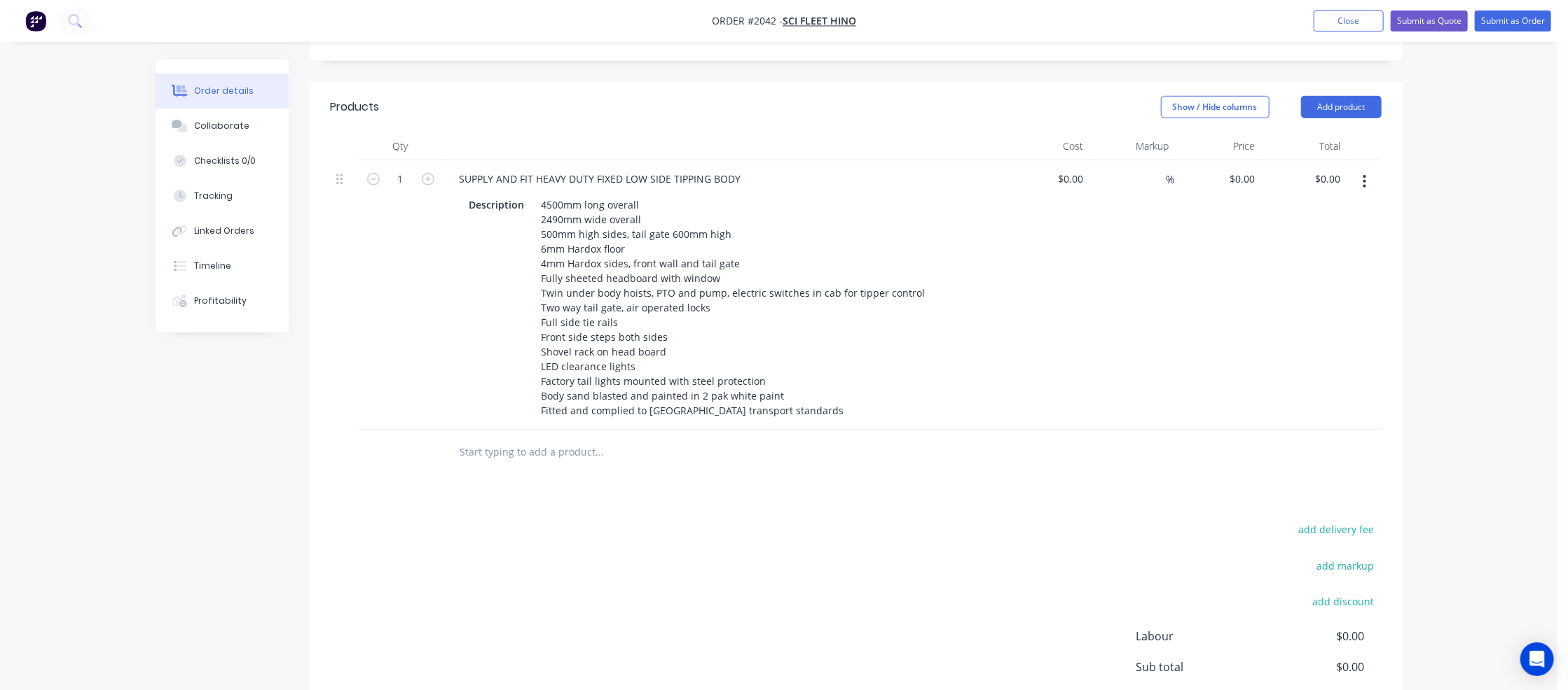
click at [490, 439] on input "text" at bounding box center [599, 452] width 280 height 28
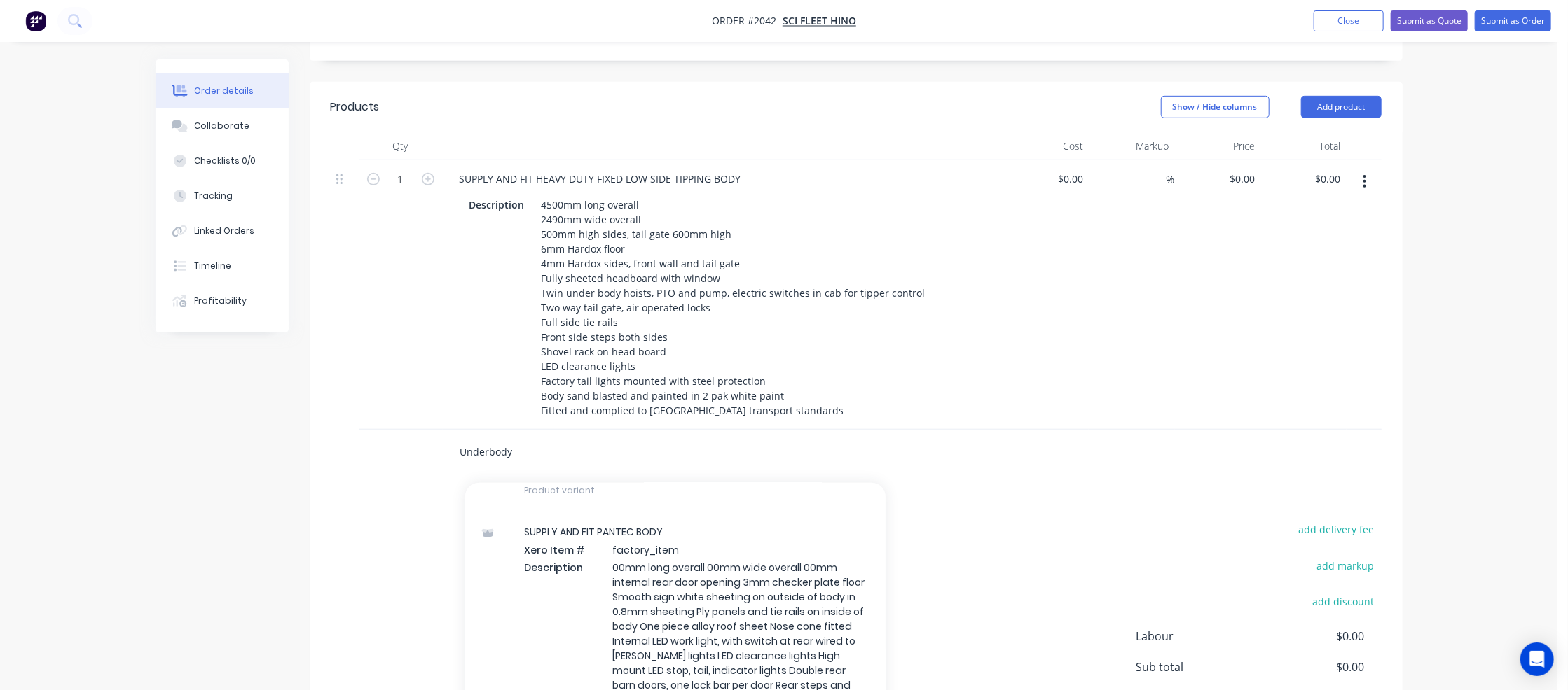
scroll to position [350, 0]
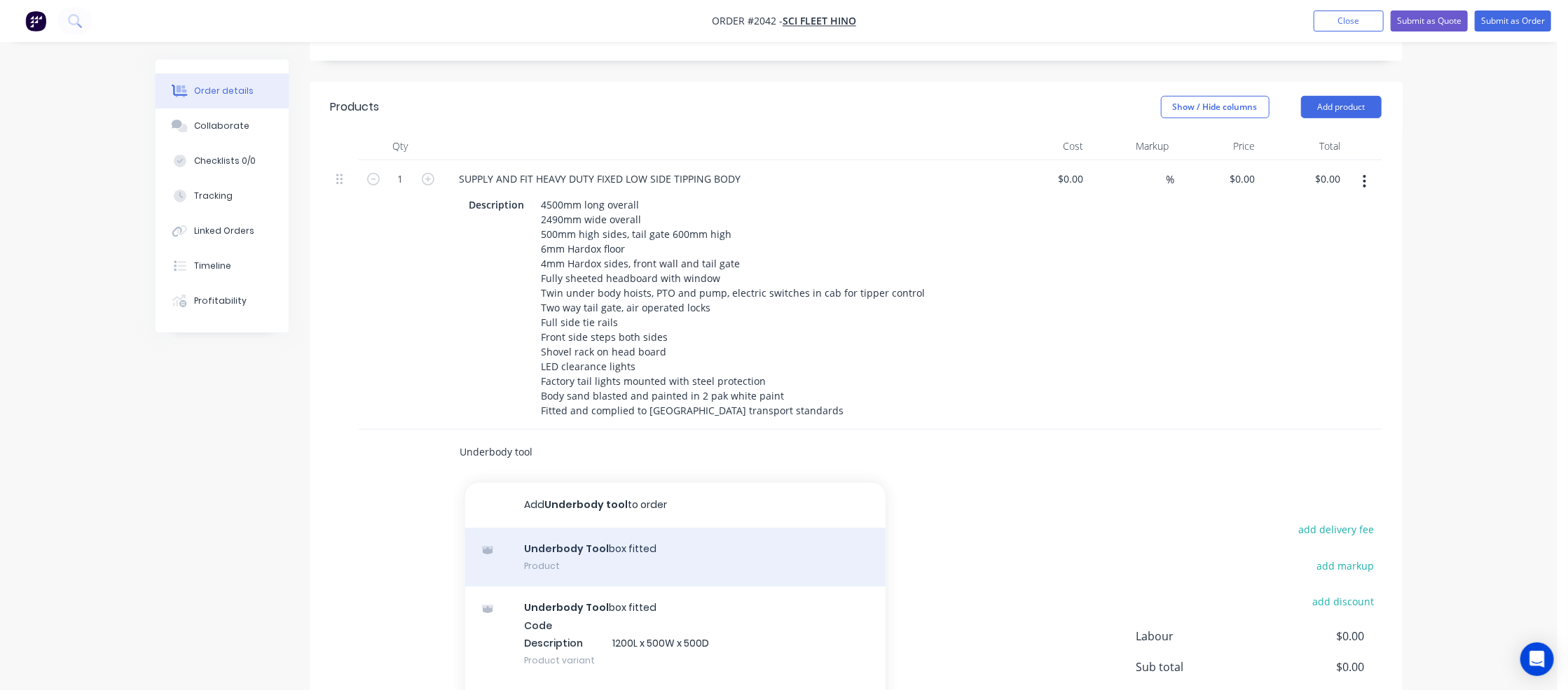
type input "Underbody tool"
click at [640, 528] on div "Underbody Tool box fitted Product" at bounding box center [675, 557] width 420 height 59
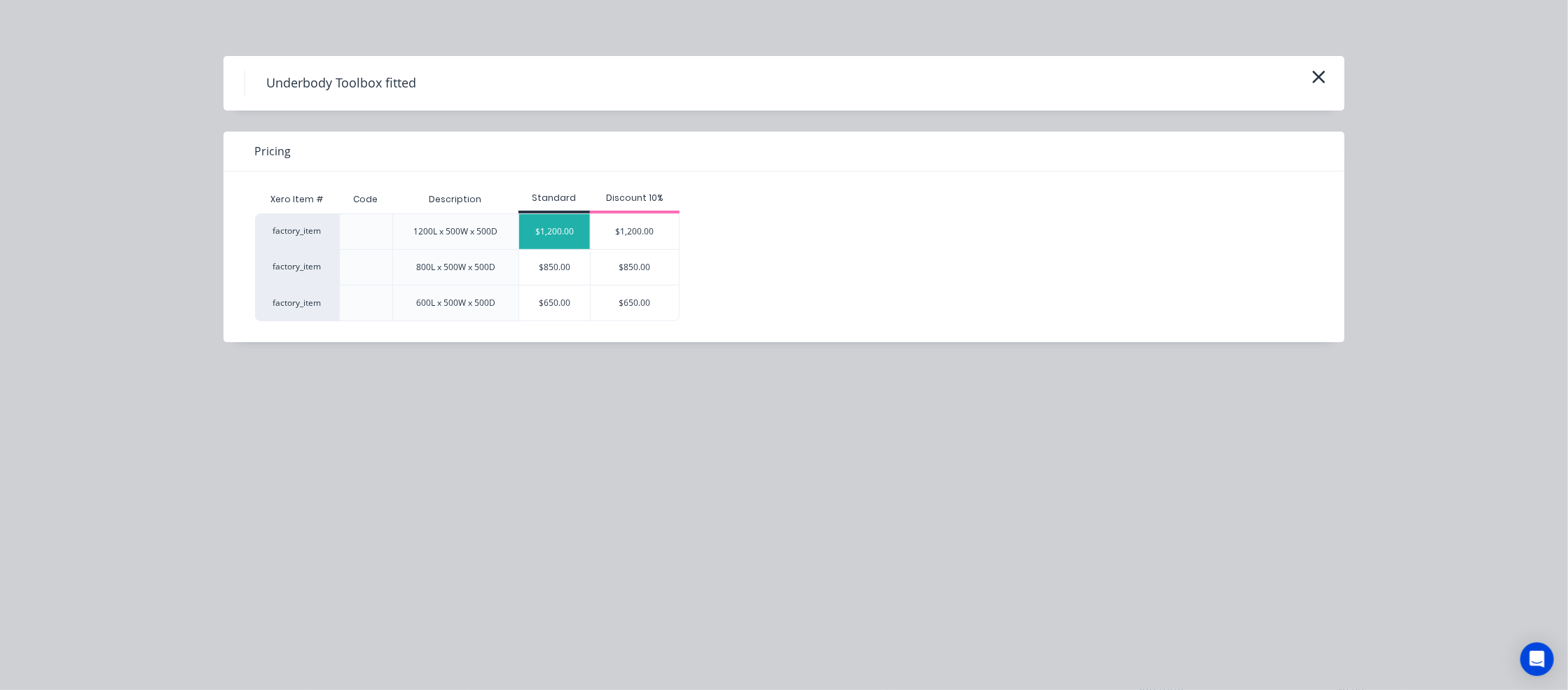
click at [551, 237] on div "$1,200.00" at bounding box center [554, 231] width 71 height 35
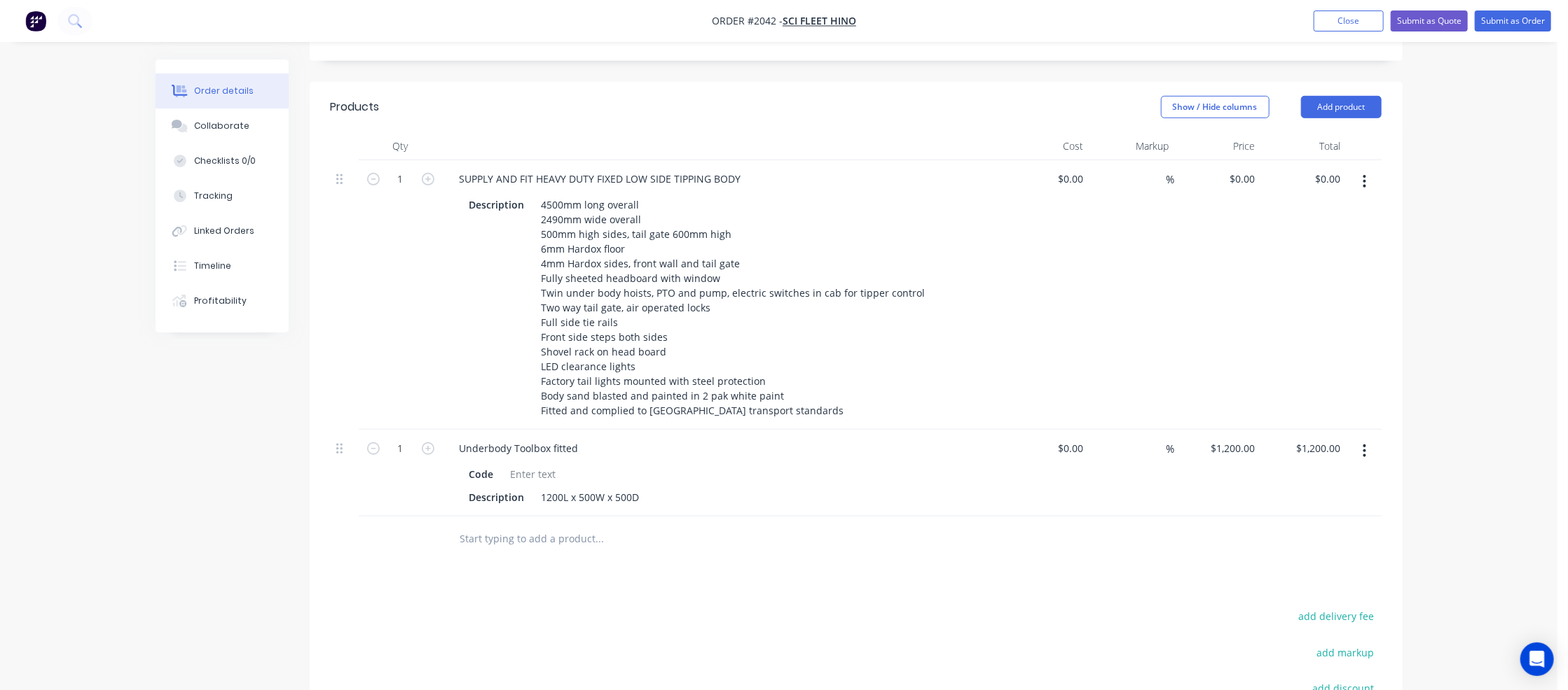
click at [537, 525] on input "text" at bounding box center [599, 539] width 280 height 28
type input "4"
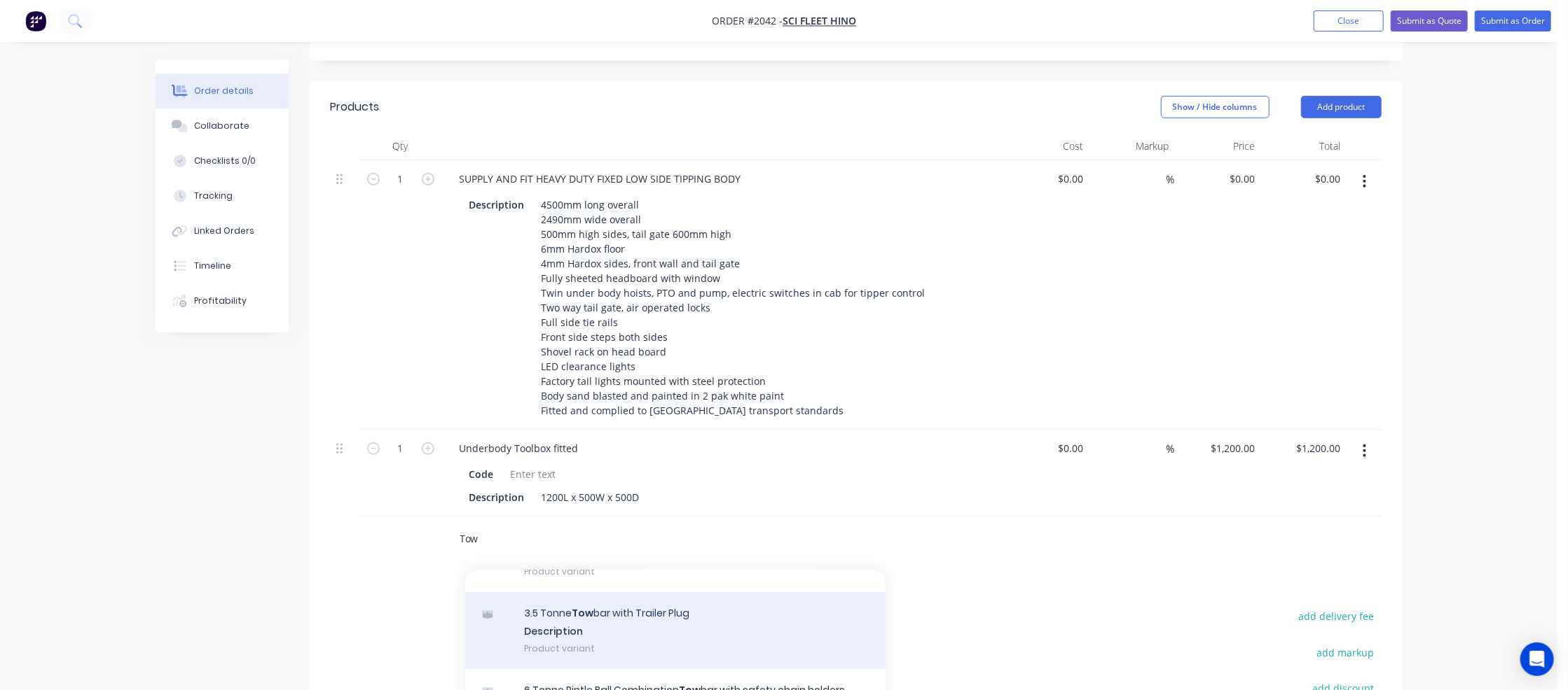
type input "Tow"
click at [622, 593] on div "3.5 Tonne Tow bar with Trailer Plug Description Product variant" at bounding box center [675, 631] width 420 height 77
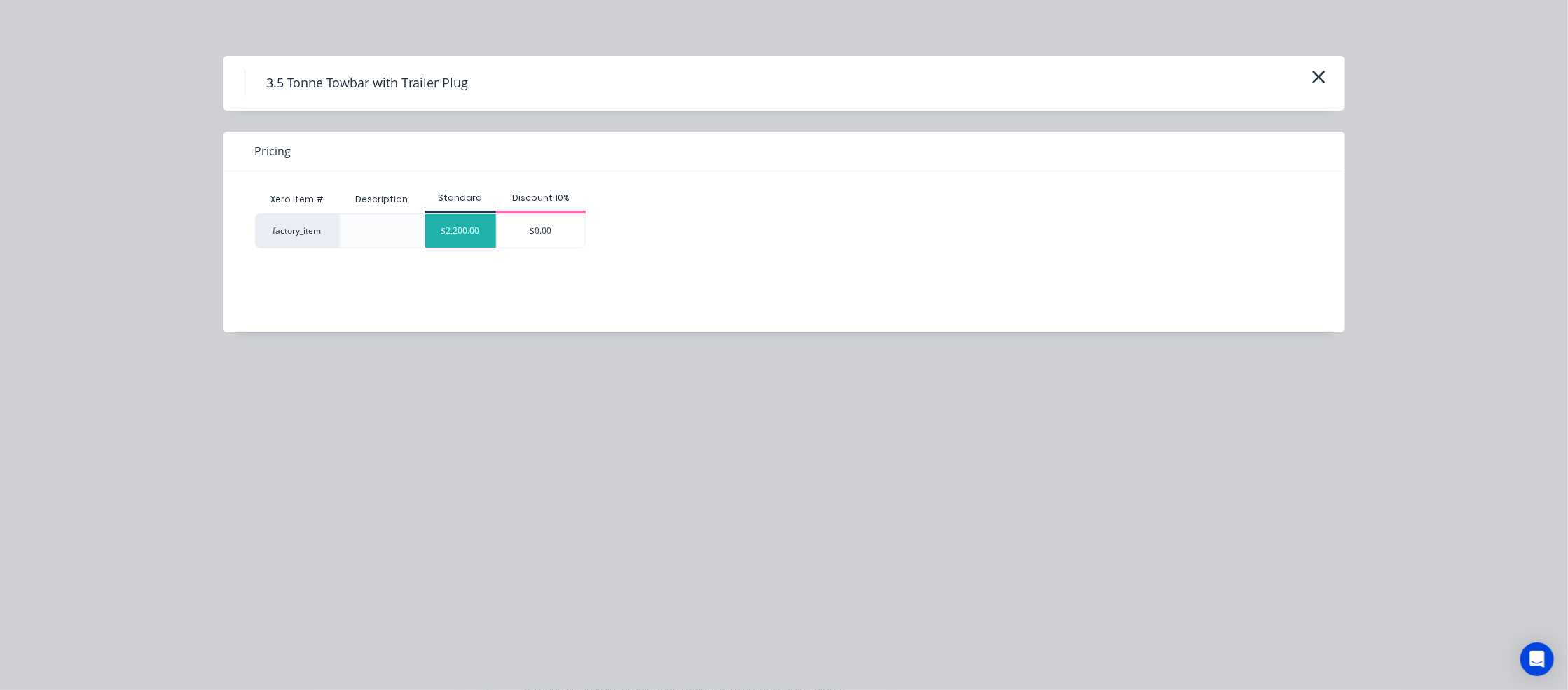
click at [479, 238] on div "$2,200.00" at bounding box center [460, 231] width 71 height 34
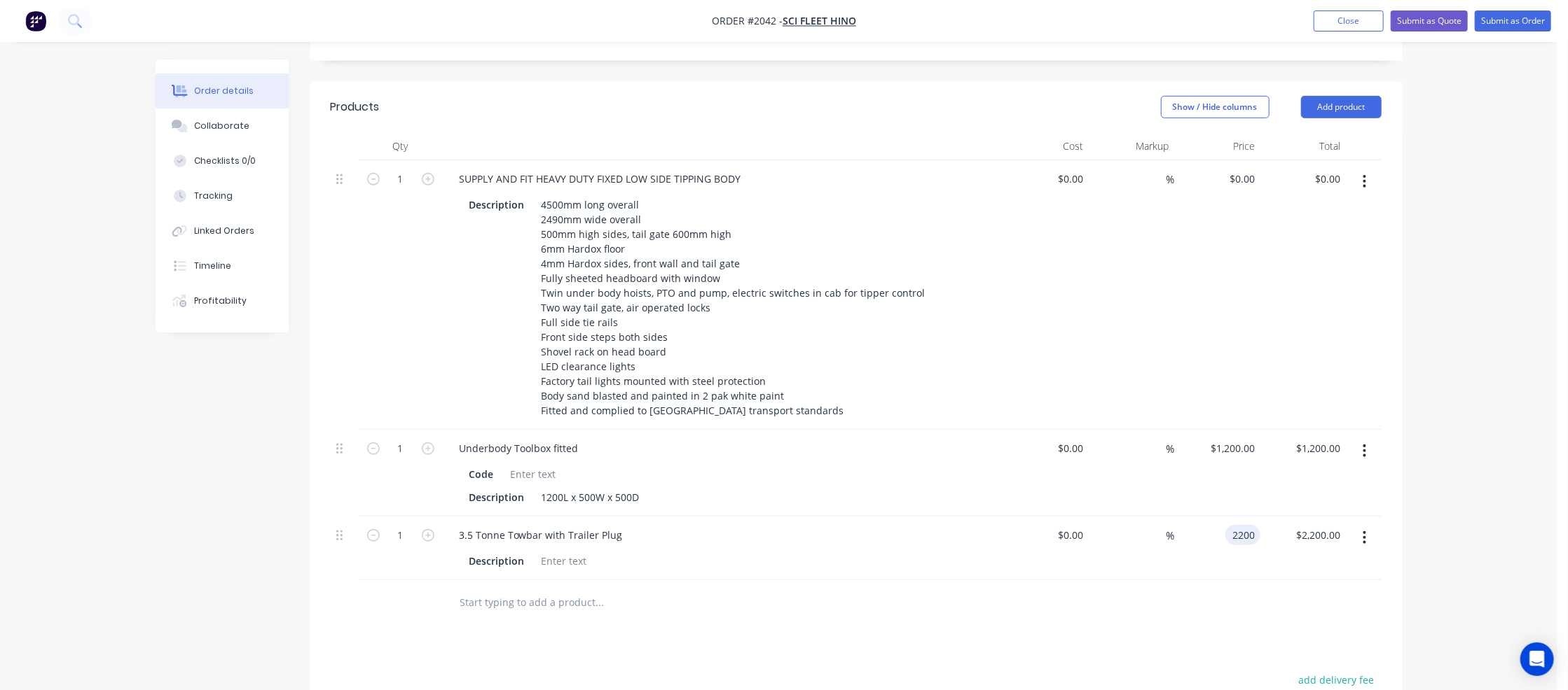
click at [1226, 525] on div "2200 2200" at bounding box center [1242, 535] width 35 height 20
type input "$3,000.00"
click at [465, 525] on div "3.5 Tonne Towbar with Trailer Plug" at bounding box center [541, 535] width 186 height 20
click at [462, 525] on div "3.5 Tonne Towbar with Trailer Plug" at bounding box center [541, 535] width 186 height 20
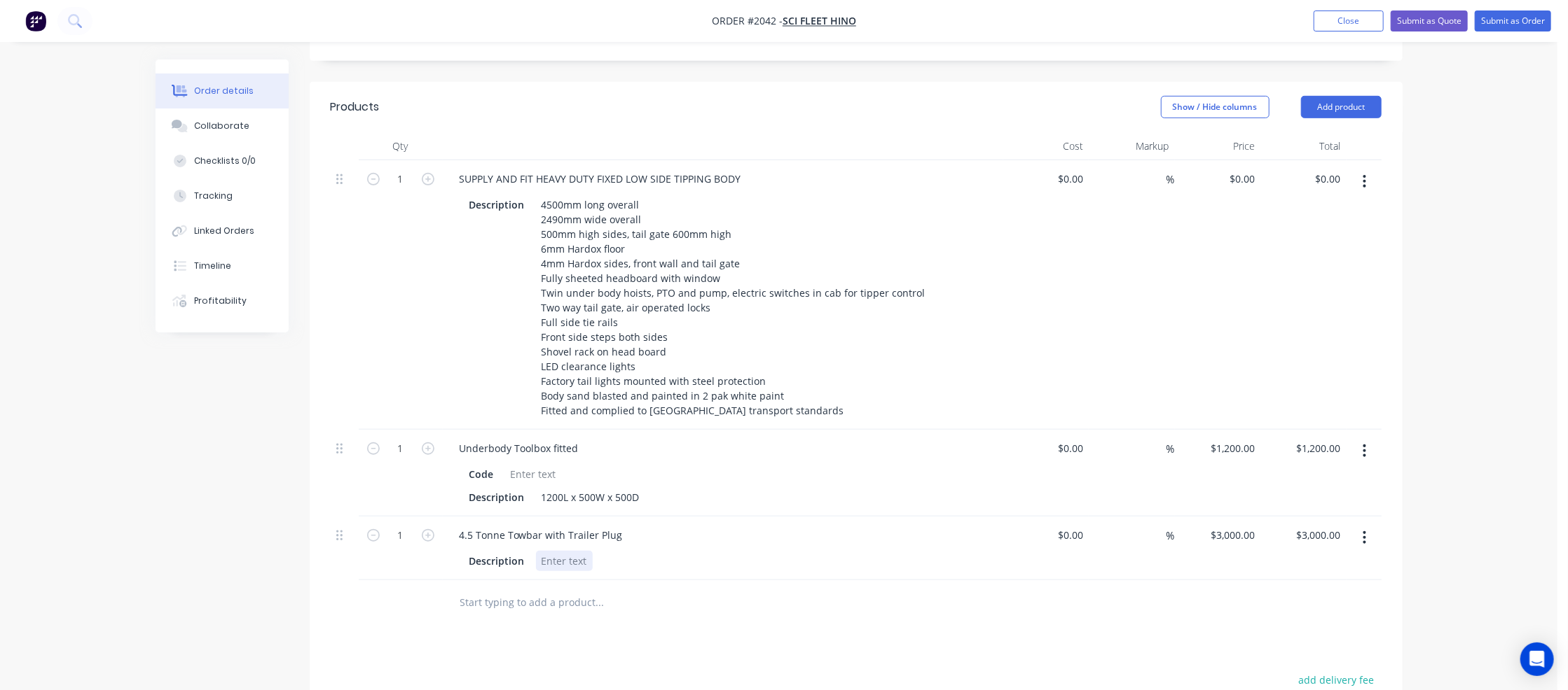
click at [549, 551] on div at bounding box center [564, 561] width 57 height 20
drag, startPoint x: 524, startPoint y: 517, endPoint x: 455, endPoint y: 519, distance: 69.0
click at [455, 548] on div "Description" at bounding box center [723, 560] width 549 height 23
click at [514, 551] on div at bounding box center [518, 561] width 57 height 20
click at [505, 589] on input "text" at bounding box center [599, 603] width 280 height 28
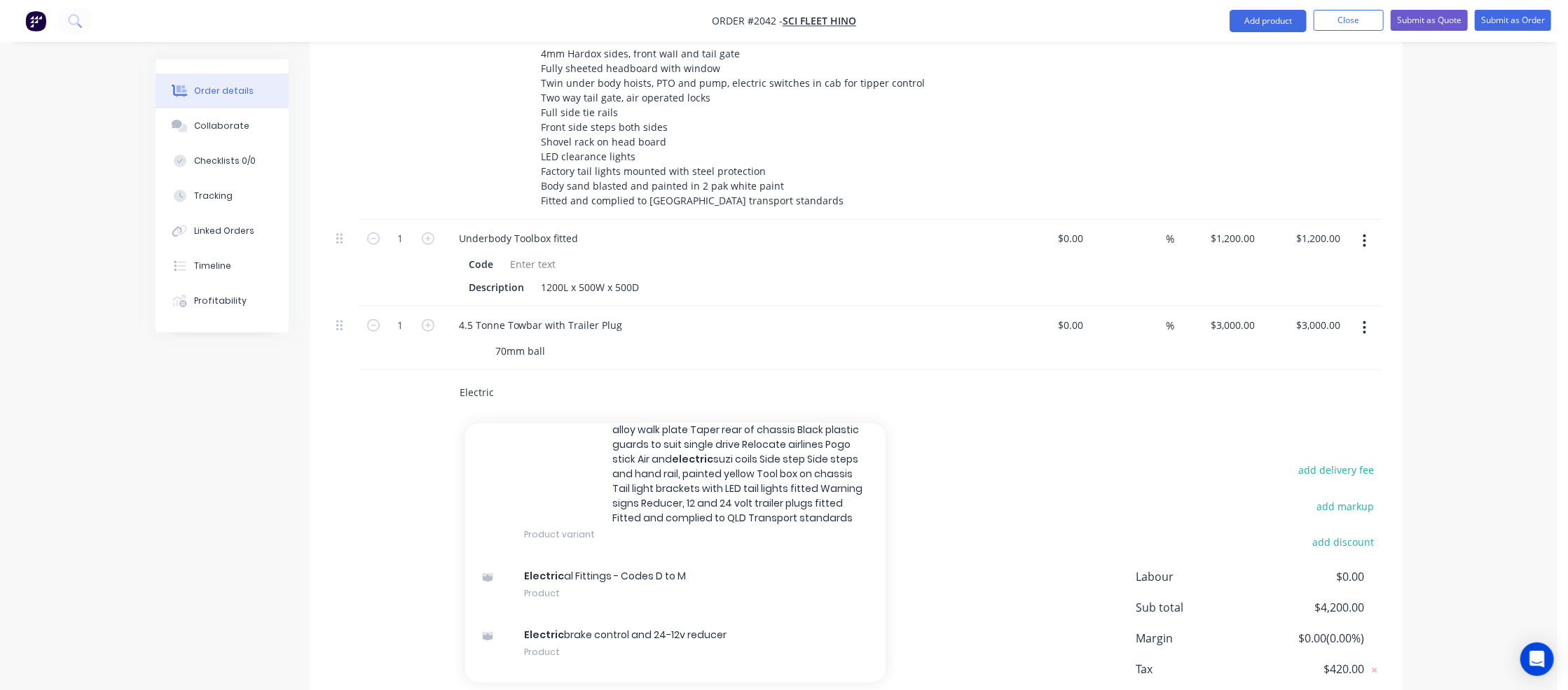
scroll to position [280, 0]
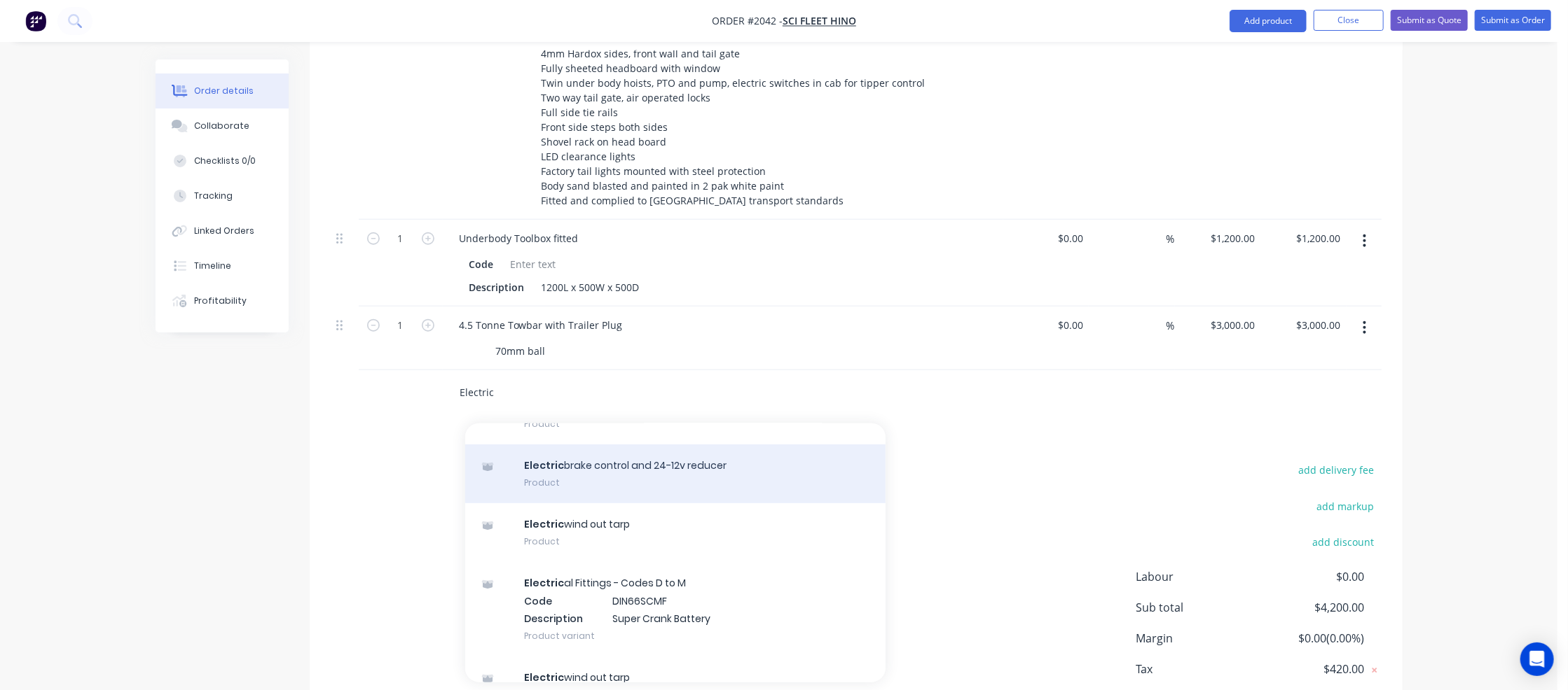
type input "Electric"
click at [611, 445] on div "Electric brake control and 24-12v reducer Product" at bounding box center [675, 474] width 420 height 59
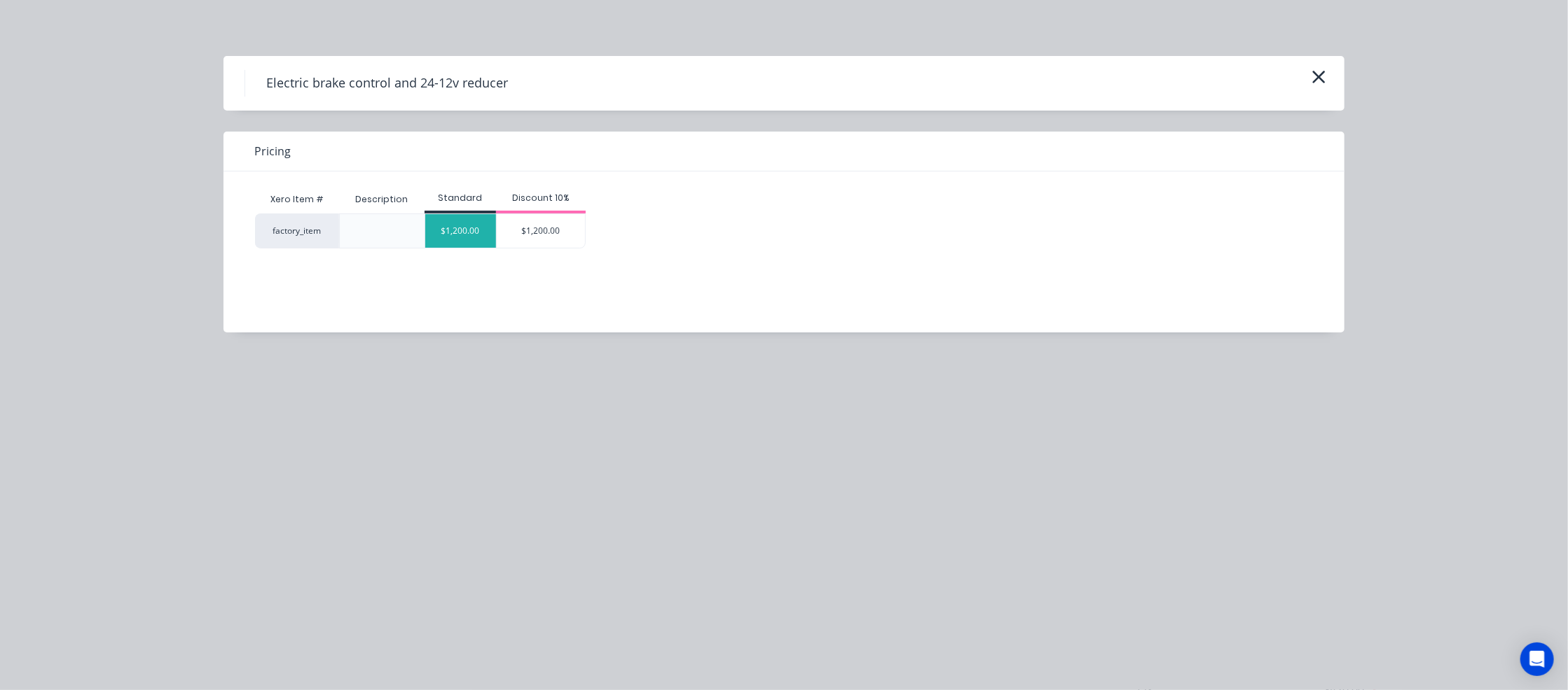
click at [460, 237] on div "$1,200.00" at bounding box center [460, 231] width 71 height 34
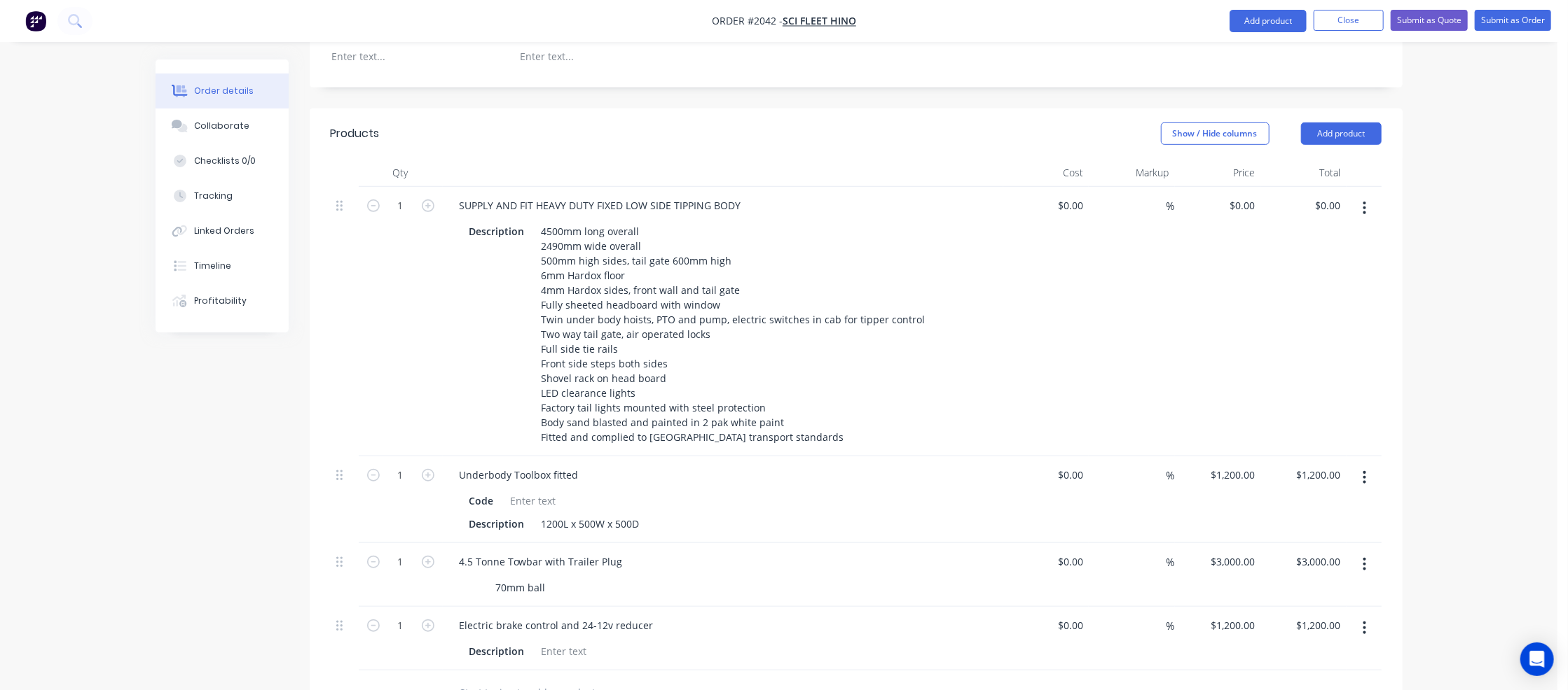
scroll to position [490, 0]
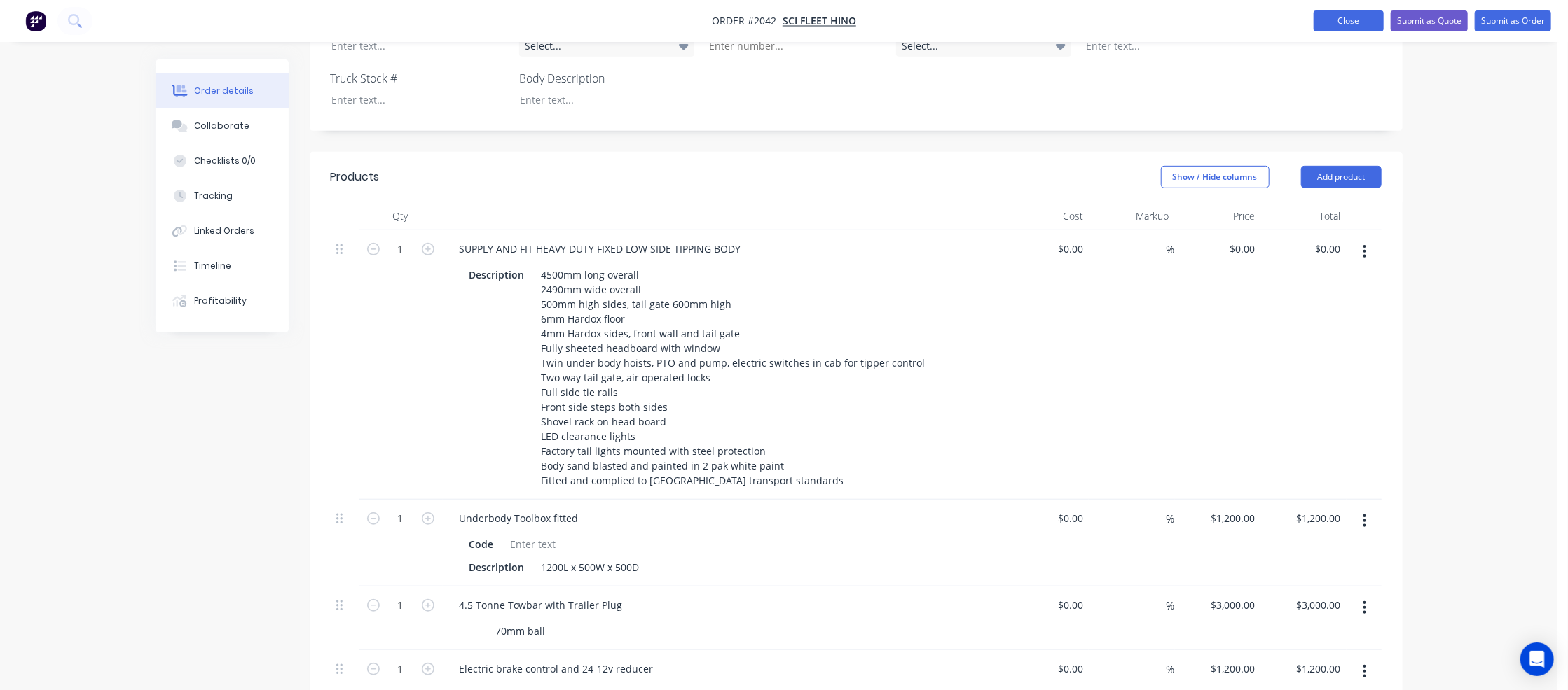
click at [1293, 19] on button "Close" at bounding box center [1349, 21] width 70 height 21
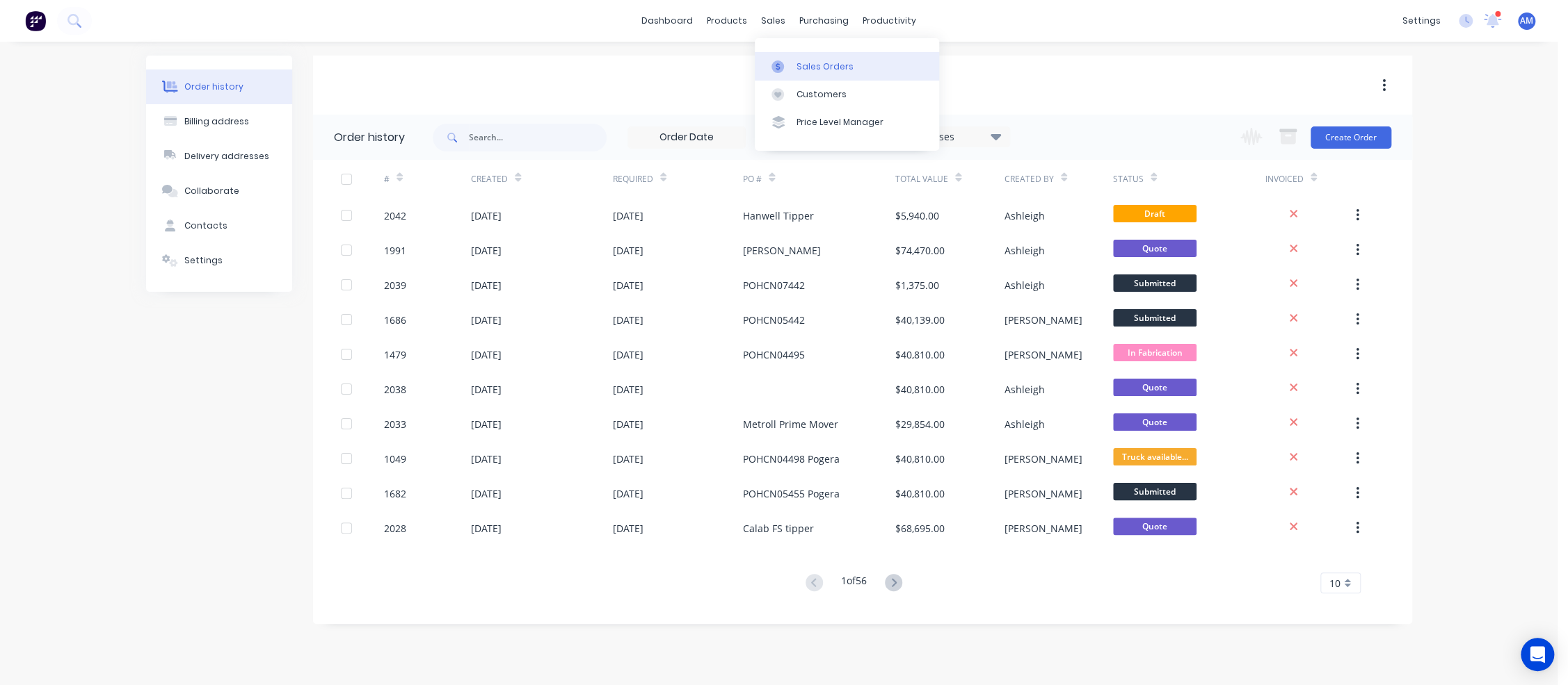
click at [789, 58] on link "Sales Orders" at bounding box center [846, 65] width 184 height 28
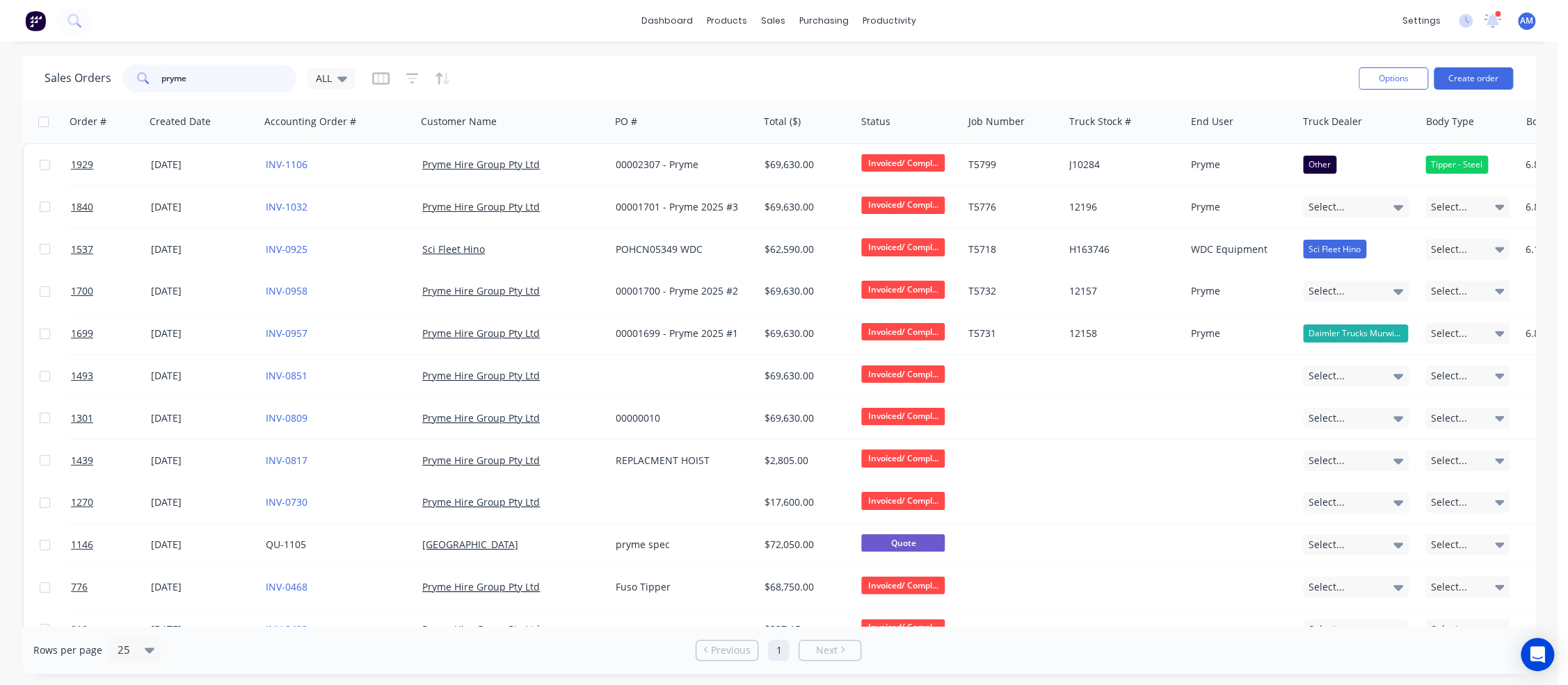
drag, startPoint x: 219, startPoint y: 82, endPoint x: 97, endPoint y: 81, distance: 122.0
click at [97, 81] on div "Sales Orders pryme ALL" at bounding box center [200, 78] width 311 height 28
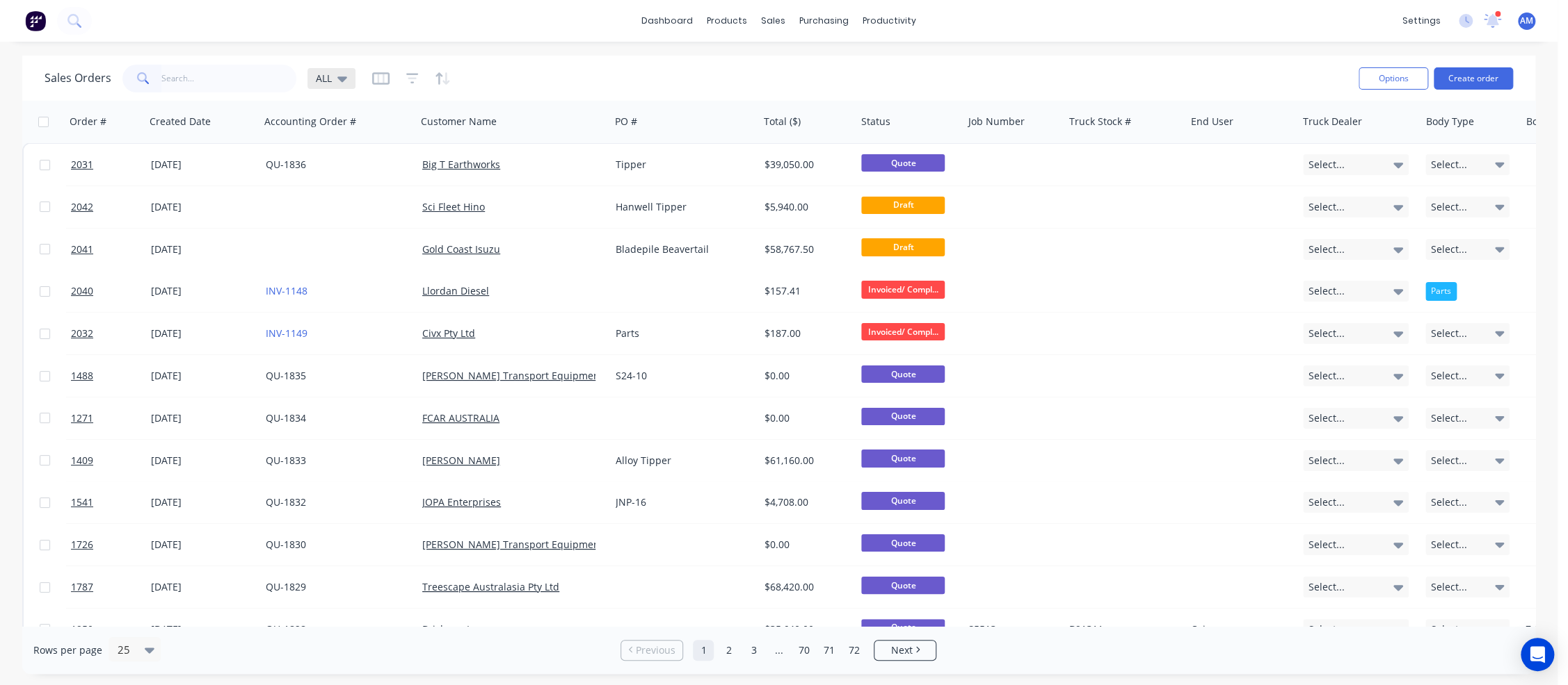
click at [341, 72] on icon at bounding box center [342, 78] width 10 height 15
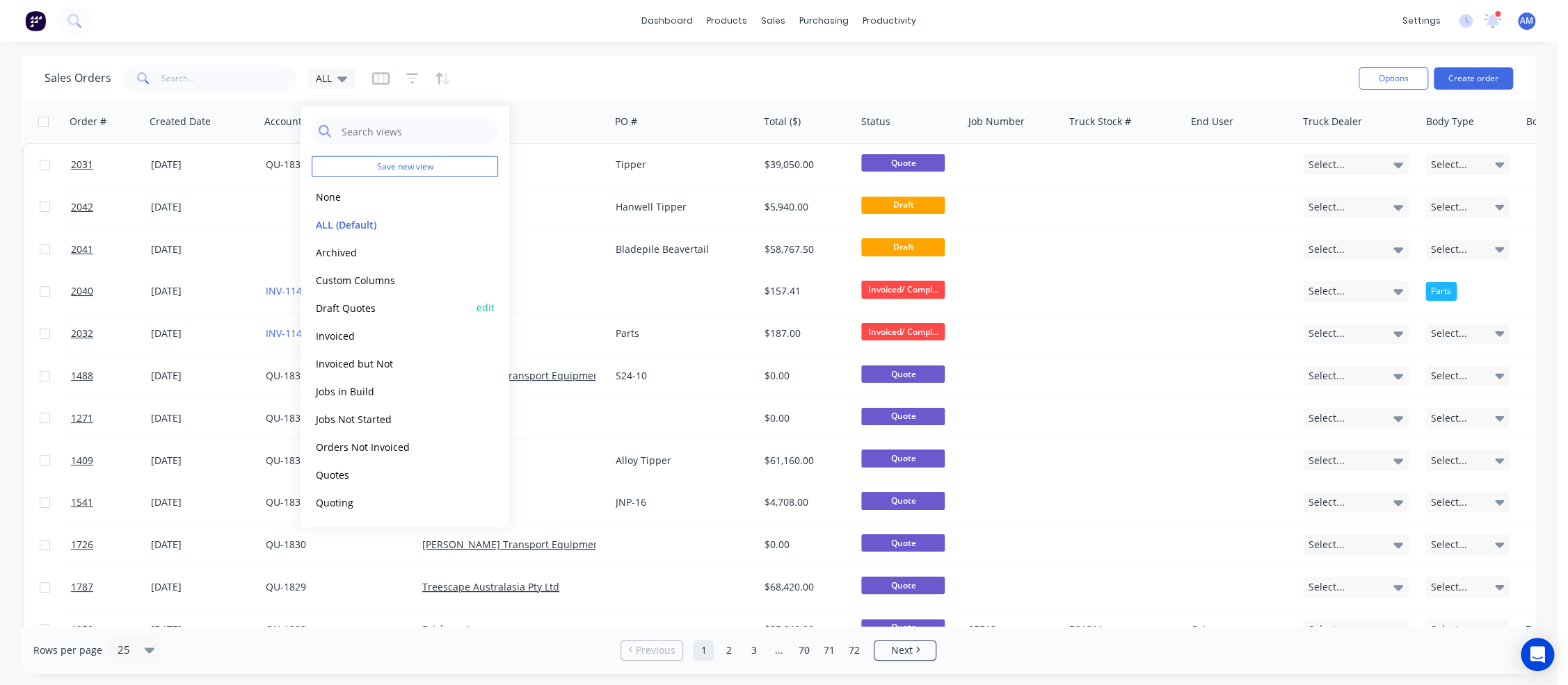
click at [347, 302] on button "Draft Quotes" at bounding box center [391, 307] width 159 height 16
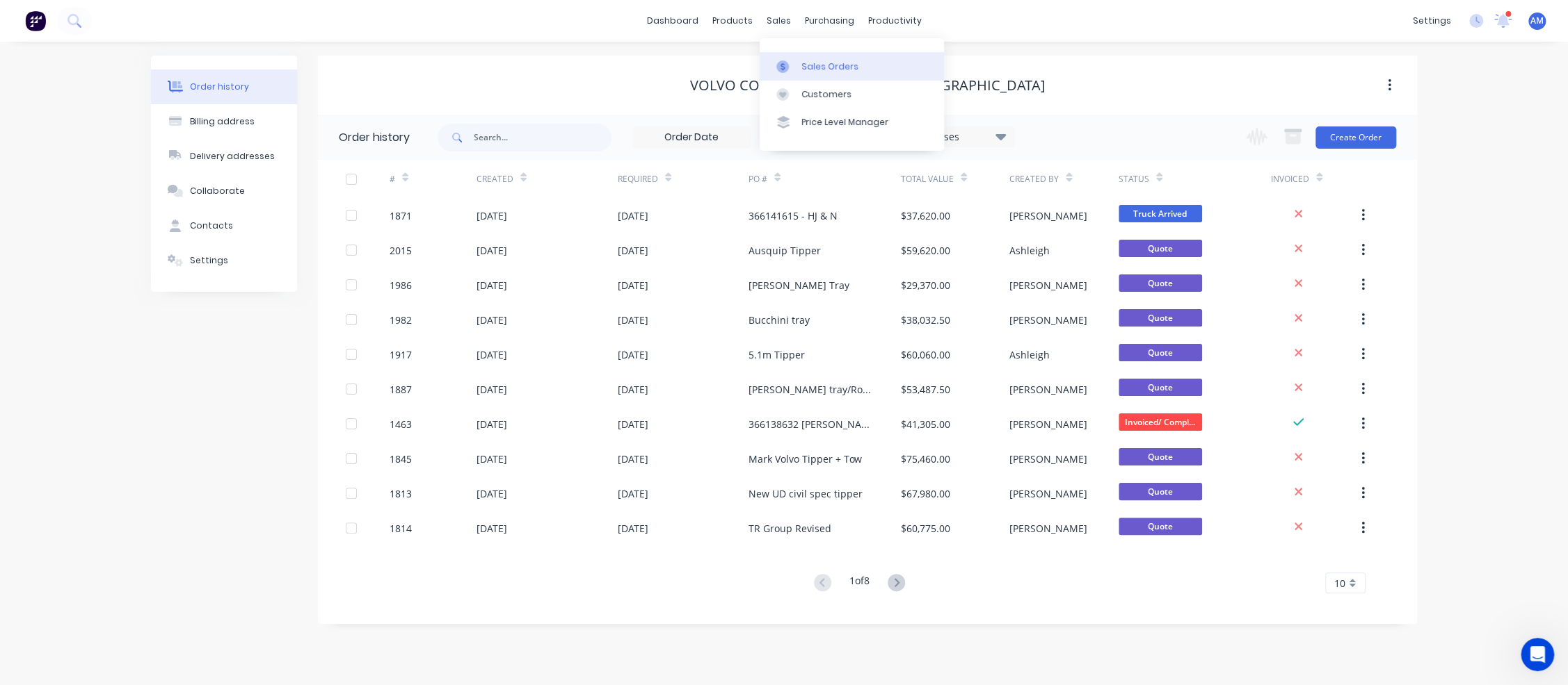
click at [804, 63] on div "Sales Orders" at bounding box center [830, 67] width 57 height 13
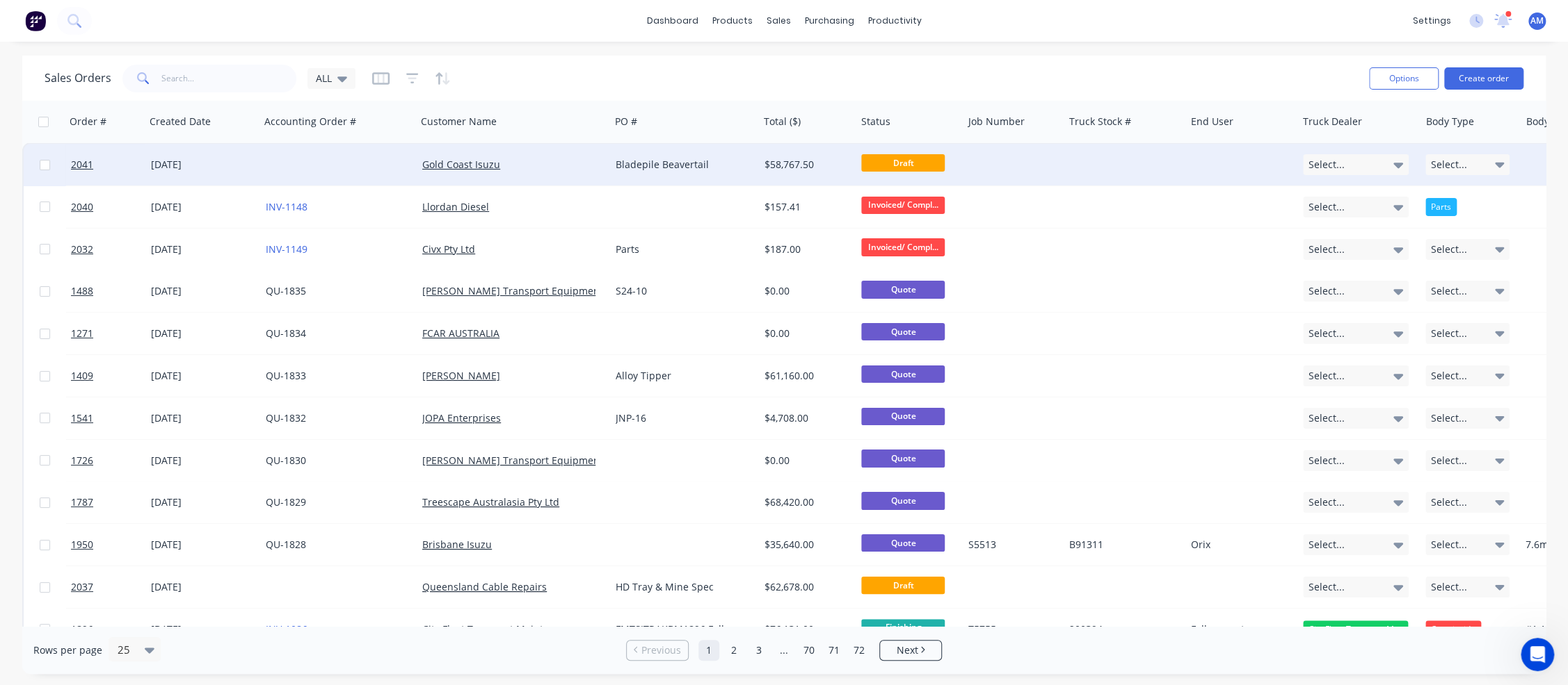
click at [234, 152] on div "[DATE]" at bounding box center [202, 164] width 115 height 42
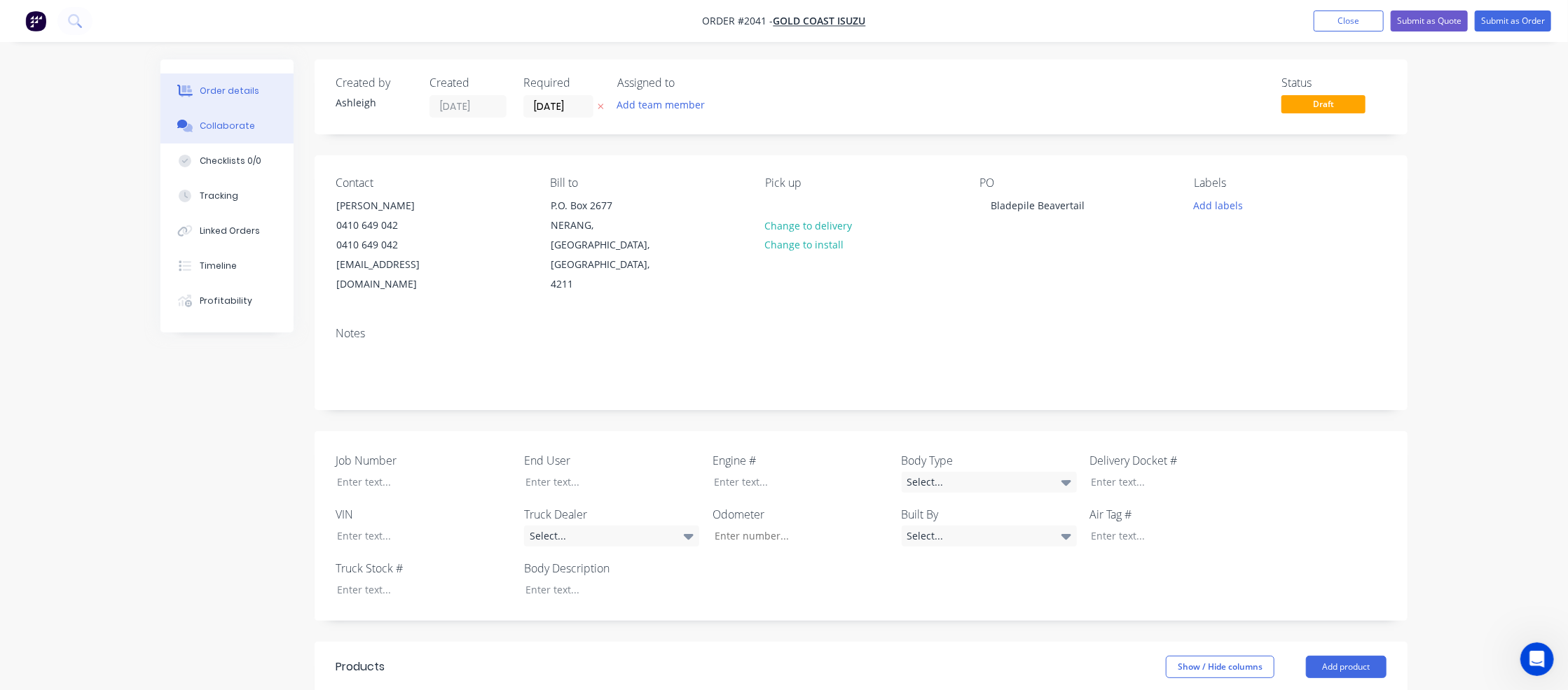
click at [222, 127] on div "Collaborate" at bounding box center [227, 126] width 55 height 13
